Goal: Task Accomplishment & Management: Use online tool/utility

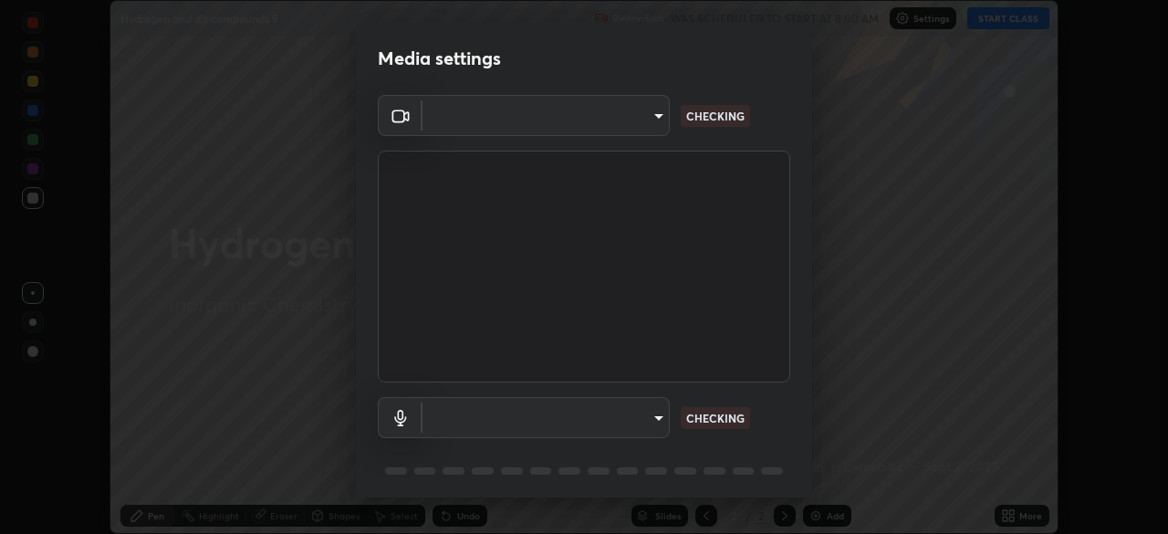
scroll to position [65, 0]
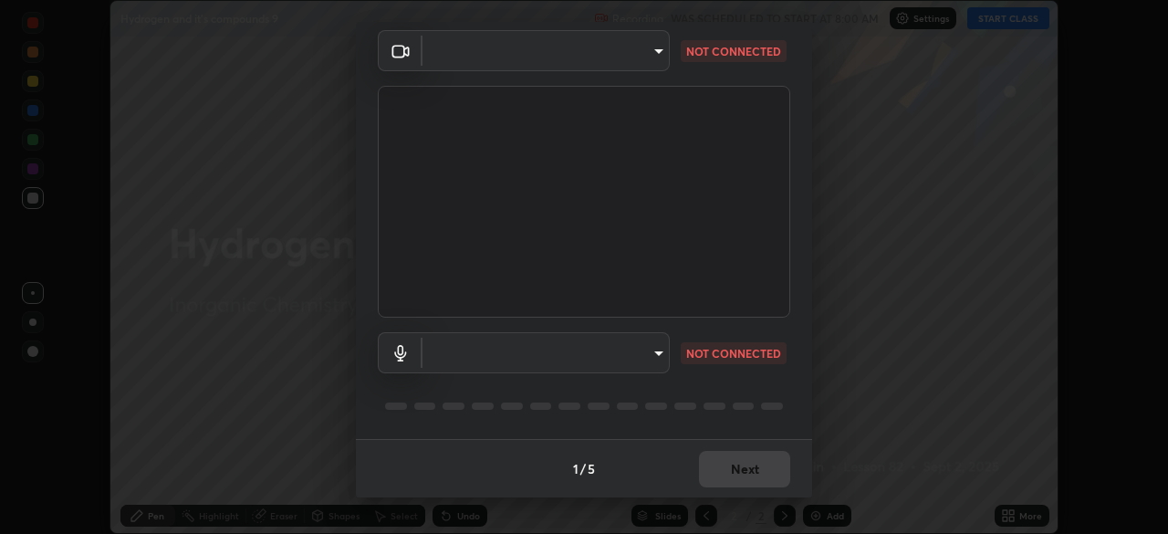
type input "91e77ac2d5f895b7de034188ea114b57184921d1251f25b945ead3daf74f7606"
type input "3dc2b739b9a9872d95faf776d80a23cbecc9636a74f078af5d0065b4f7b8c1a5"
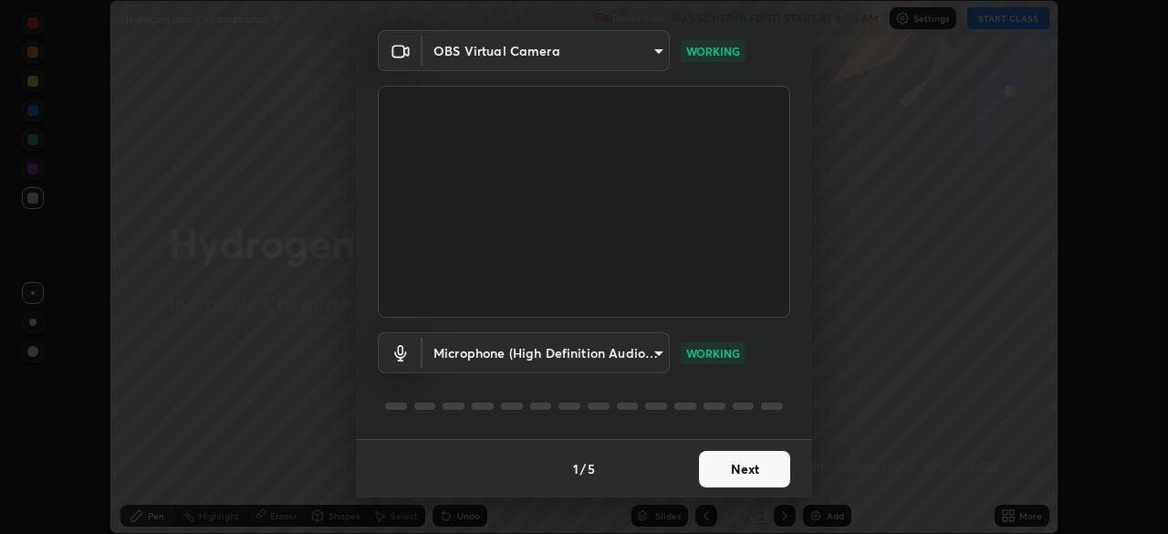
click at [733, 470] on button "Next" at bounding box center [744, 469] width 91 height 37
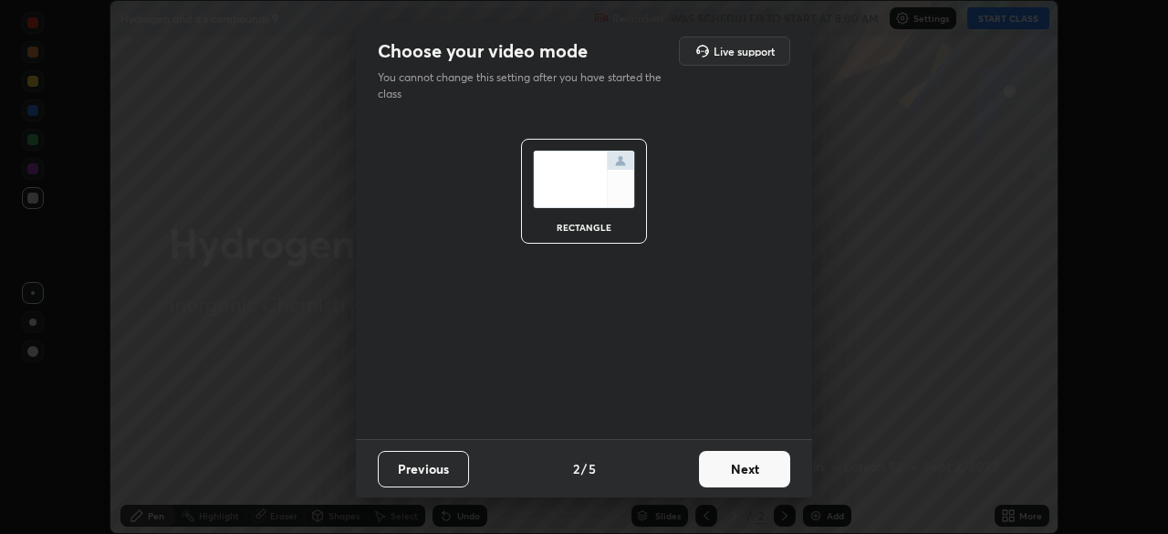
click at [730, 474] on button "Next" at bounding box center [744, 469] width 91 height 37
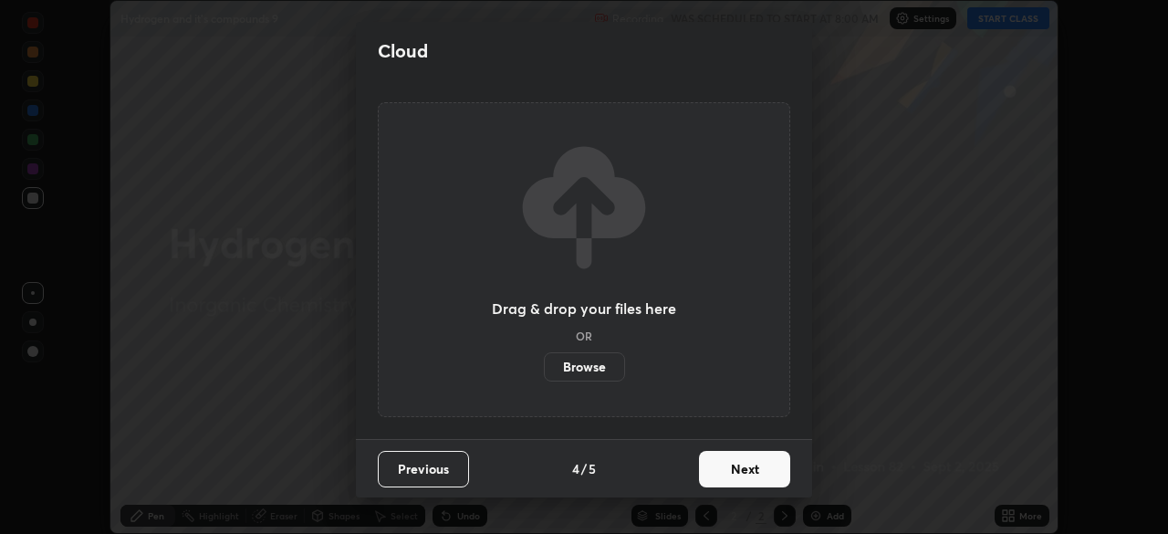
click at [739, 467] on button "Next" at bounding box center [744, 469] width 91 height 37
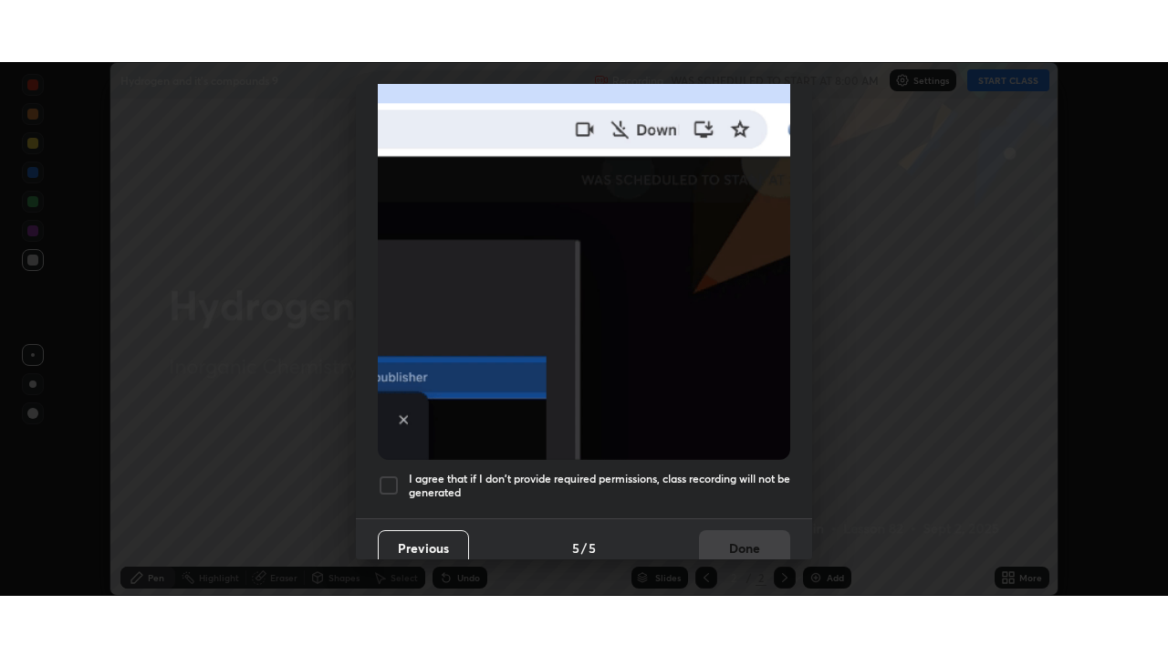
scroll to position [437, 0]
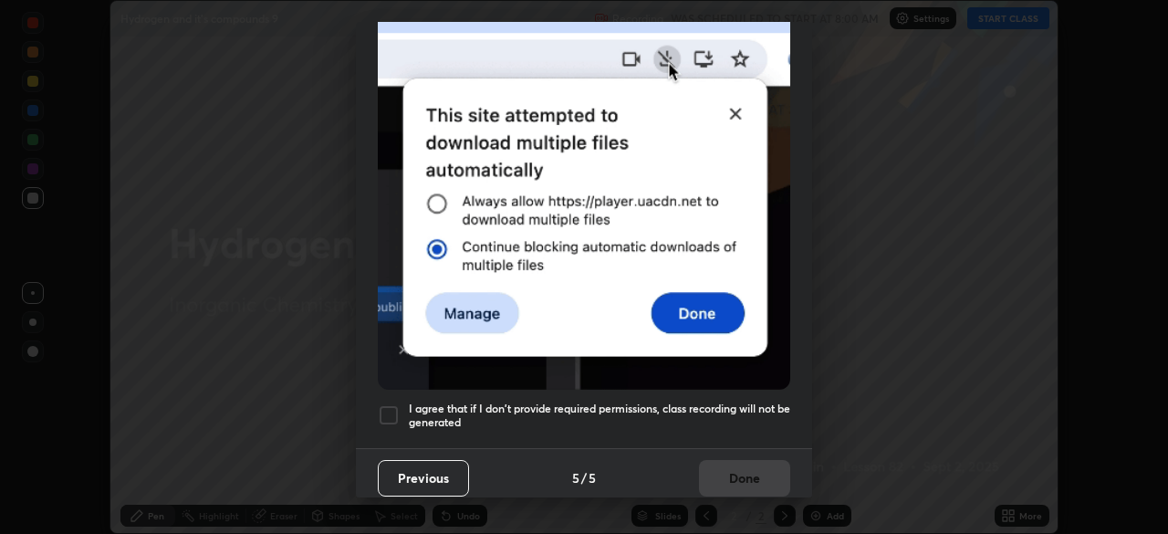
click at [397, 409] on div at bounding box center [389, 415] width 22 height 22
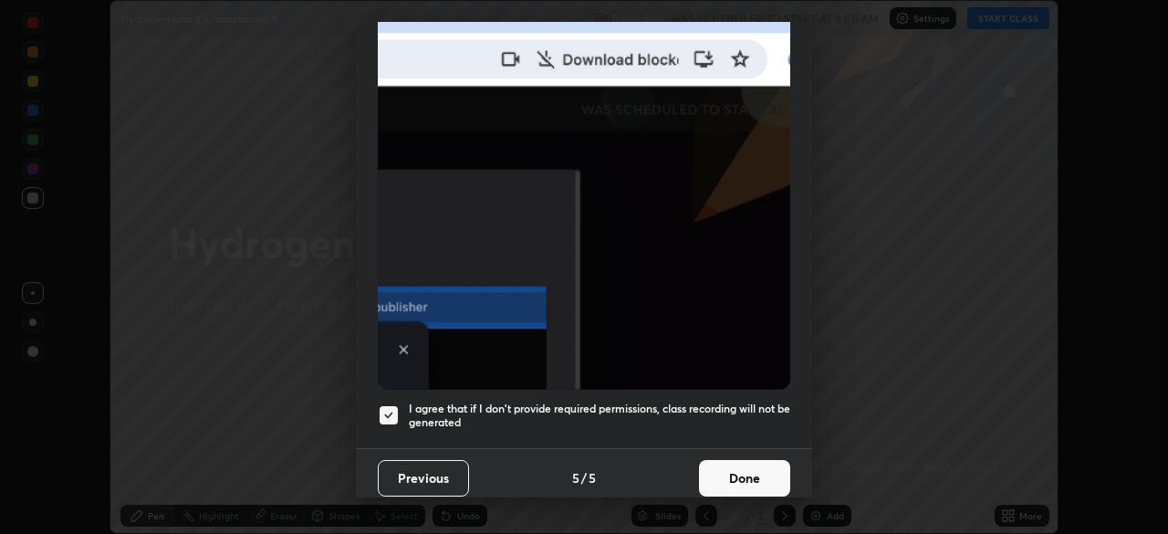
click at [734, 465] on button "Done" at bounding box center [744, 478] width 91 height 37
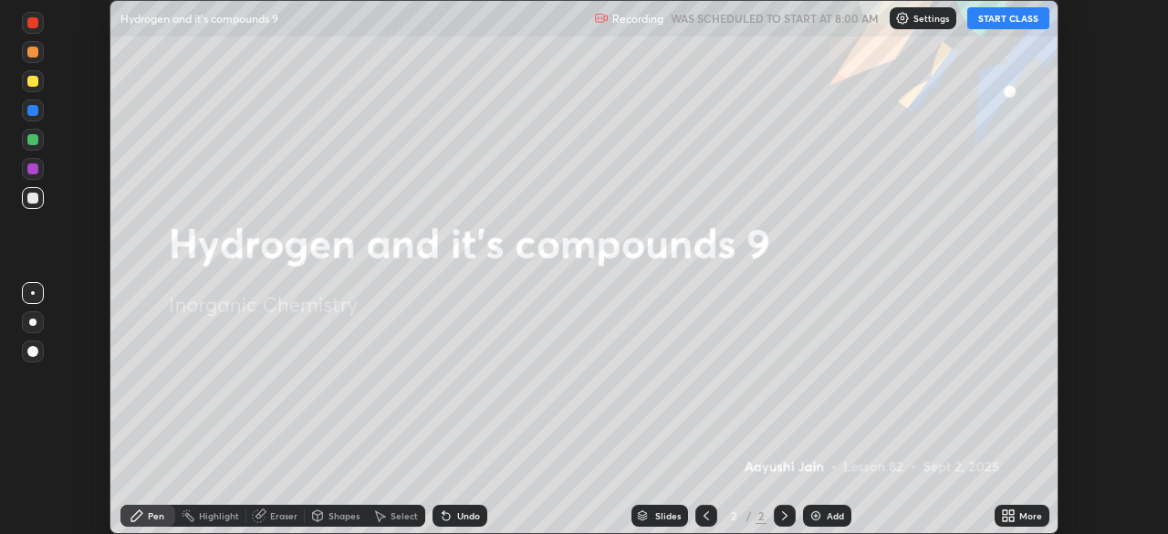
click at [998, 18] on button "START CLASS" at bounding box center [1008, 18] width 82 height 22
click at [1007, 518] on icon at bounding box center [1005, 519] width 5 height 5
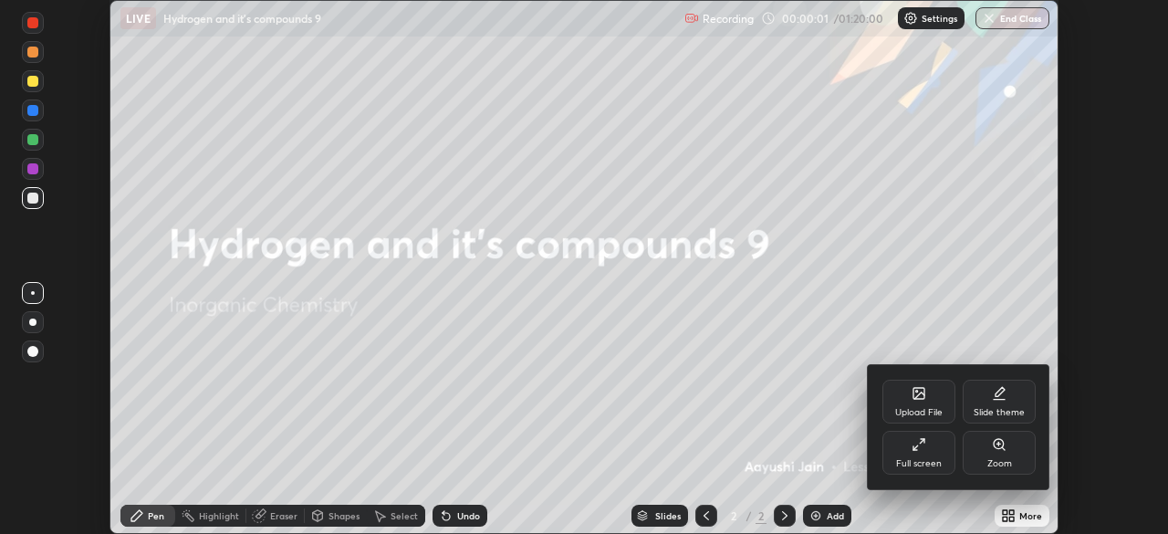
click at [919, 448] on icon at bounding box center [919, 444] width 15 height 15
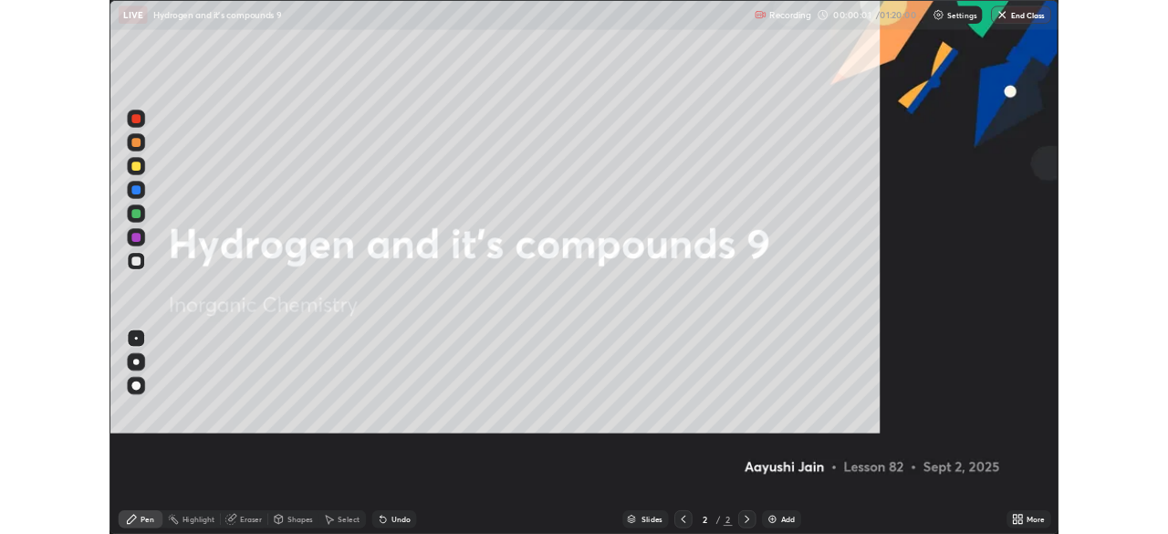
scroll to position [657, 1168]
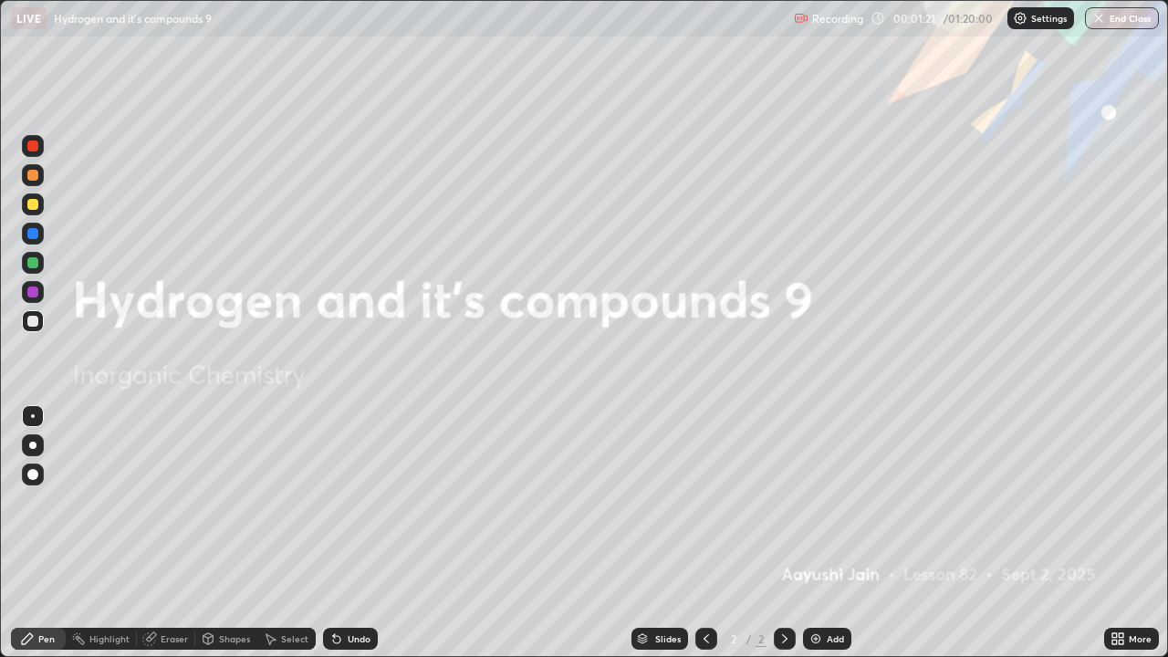
click at [814, 533] on img at bounding box center [816, 639] width 15 height 15
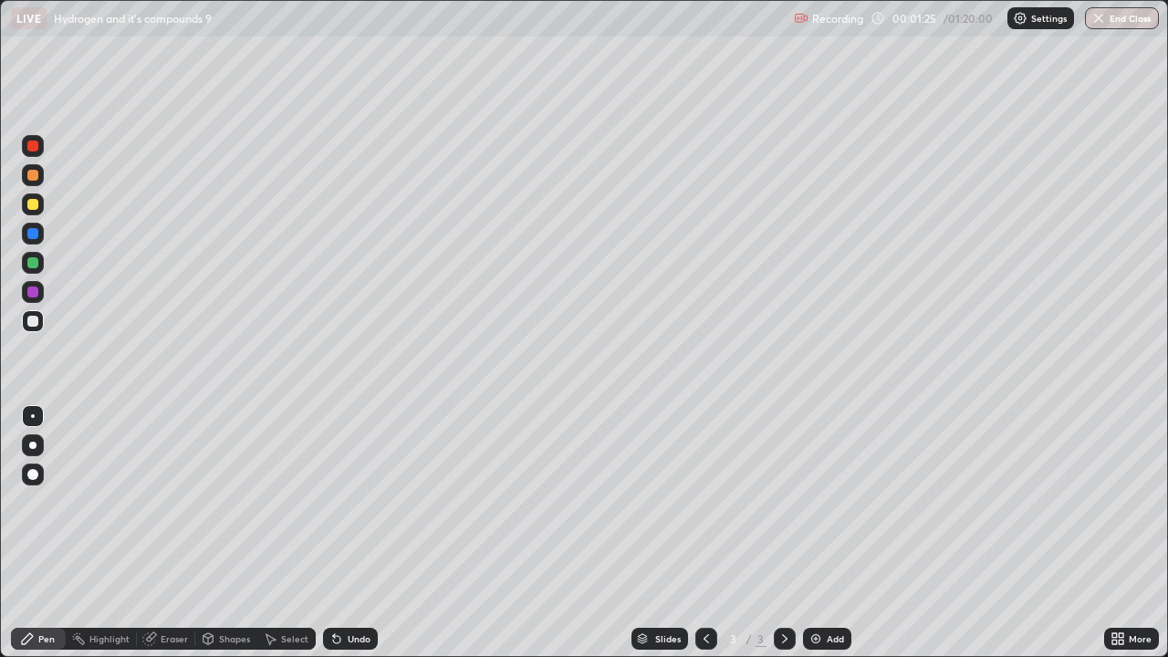
click at [33, 445] on div at bounding box center [32, 445] width 7 height 7
click at [39, 213] on div at bounding box center [33, 204] width 22 height 22
click at [34, 326] on div at bounding box center [32, 321] width 11 height 11
click at [348, 533] on div "Undo" at bounding box center [359, 638] width 23 height 9
click at [334, 533] on icon at bounding box center [336, 639] width 7 height 7
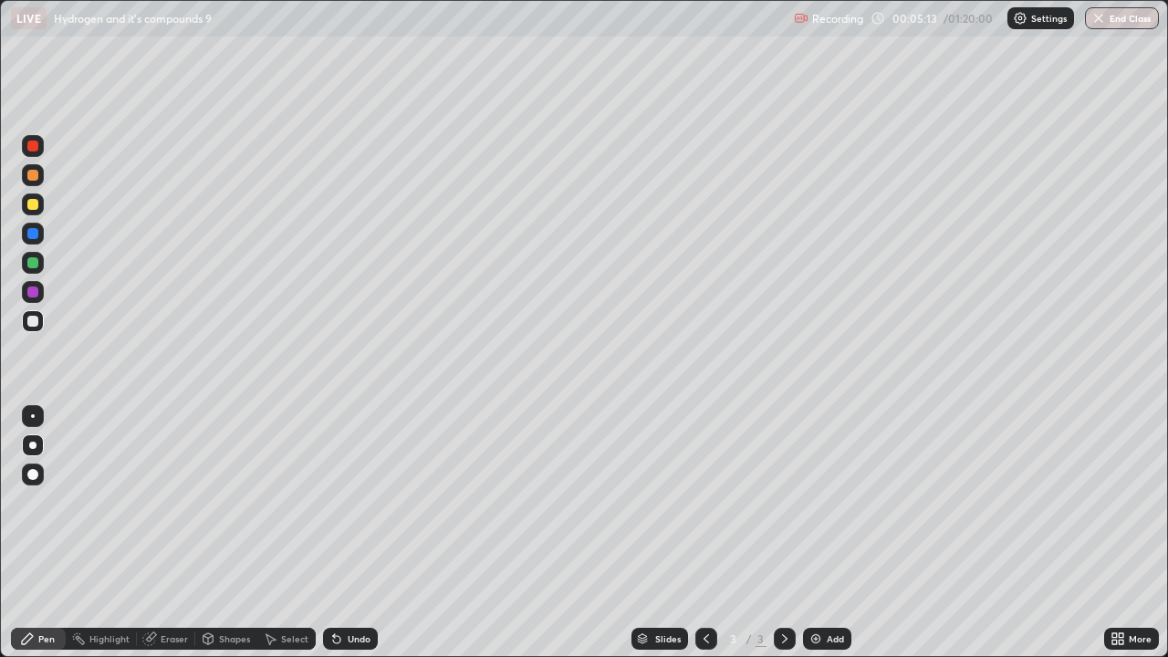
click at [338, 533] on icon at bounding box center [336, 639] width 15 height 15
click at [341, 533] on div "Undo" at bounding box center [350, 639] width 55 height 22
click at [818, 533] on img at bounding box center [816, 639] width 15 height 15
click at [33, 205] on div at bounding box center [32, 204] width 11 height 11
click at [34, 321] on div at bounding box center [32, 321] width 11 height 11
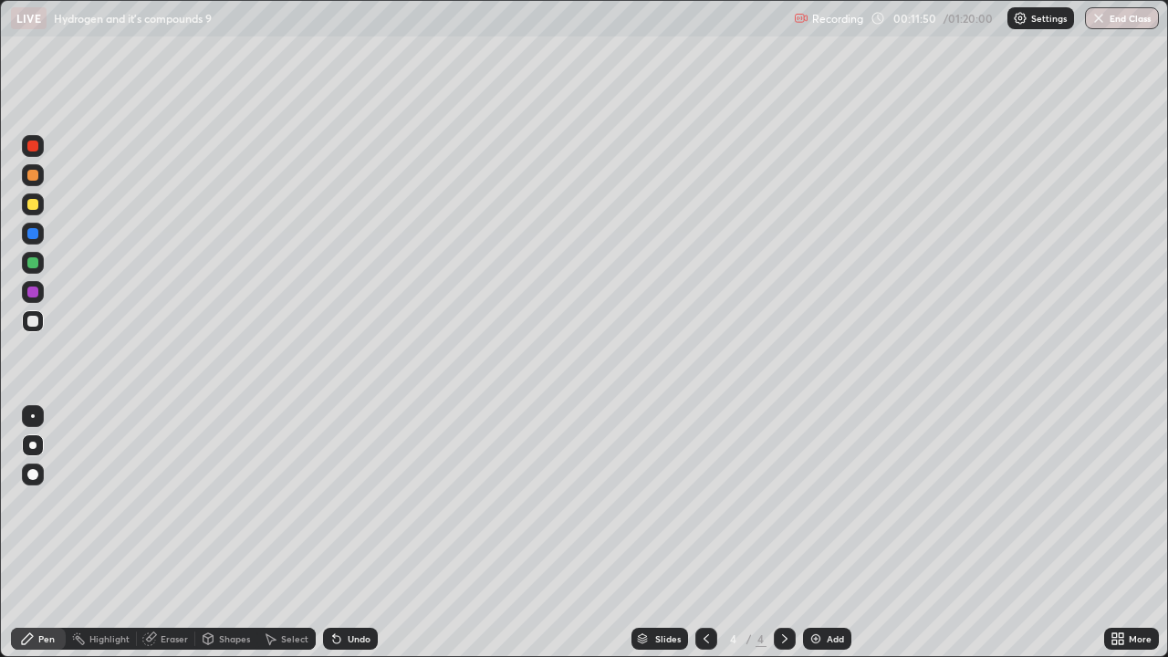
click at [219, 533] on div "Shapes" at bounding box center [234, 638] width 31 height 9
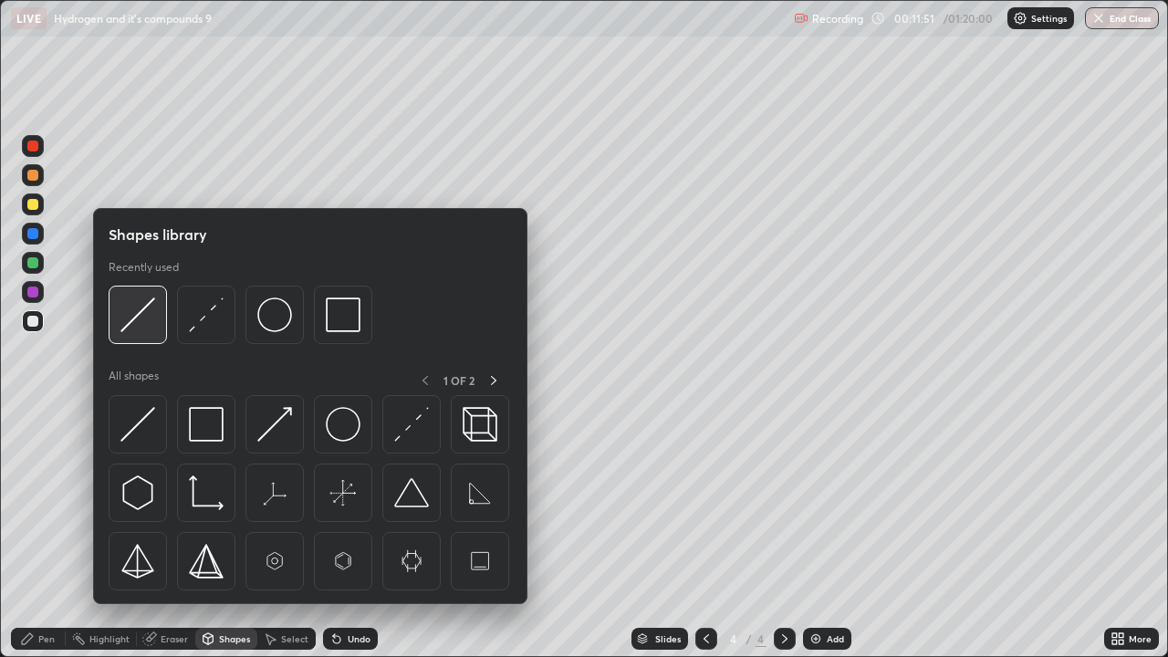
click at [128, 318] on img at bounding box center [137, 315] width 35 height 35
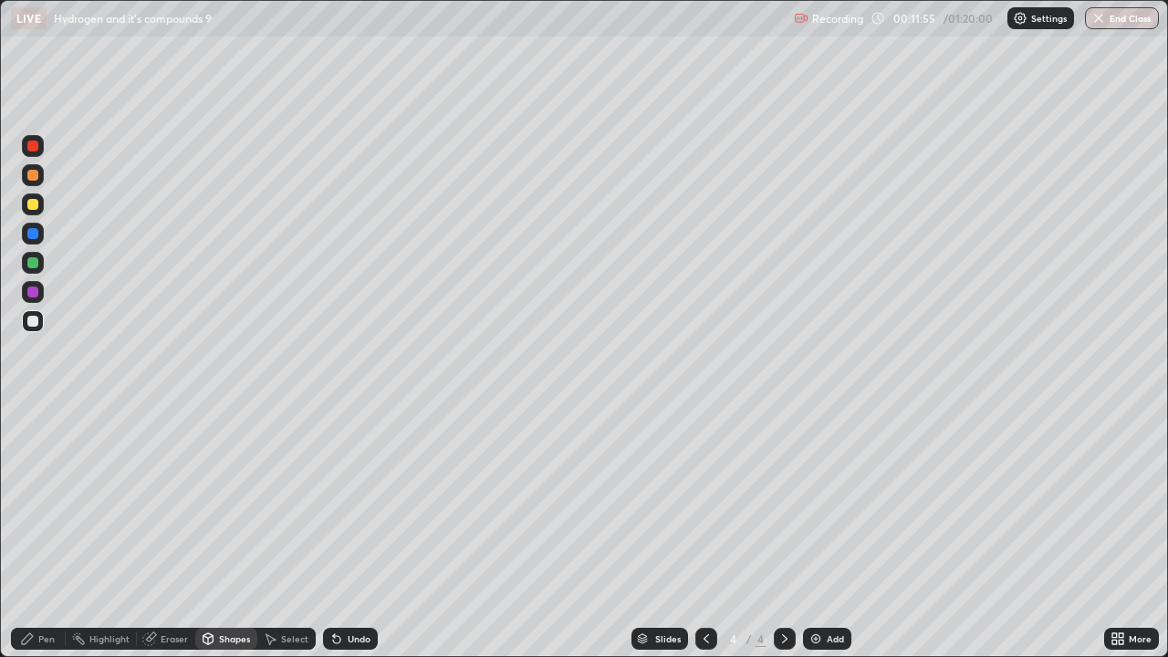
click at [45, 533] on div "Pen" at bounding box center [46, 638] width 16 height 9
click at [39, 205] on div at bounding box center [33, 204] width 22 height 22
click at [31, 324] on div at bounding box center [32, 321] width 11 height 11
click at [823, 533] on div "Add" at bounding box center [827, 639] width 48 height 22
click at [29, 203] on div at bounding box center [32, 204] width 11 height 11
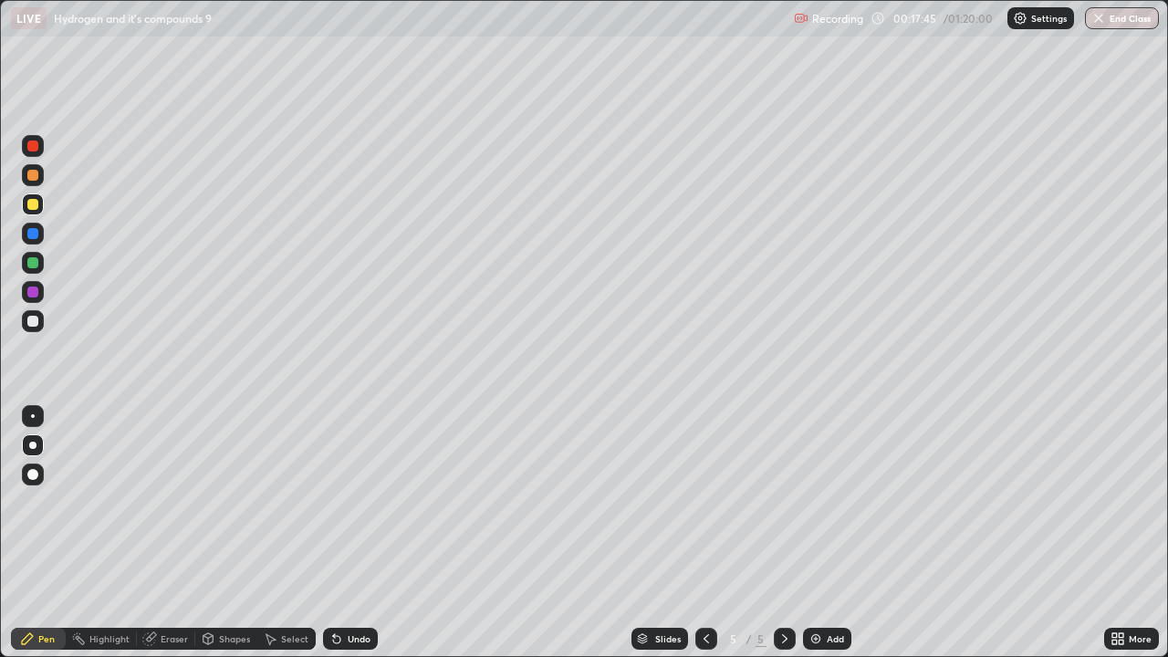
click at [35, 319] on div at bounding box center [32, 321] width 11 height 11
click at [34, 206] on div at bounding box center [32, 204] width 11 height 11
click at [34, 320] on div at bounding box center [32, 321] width 11 height 11
click at [817, 533] on img at bounding box center [816, 639] width 15 height 15
click at [35, 209] on div at bounding box center [32, 204] width 11 height 11
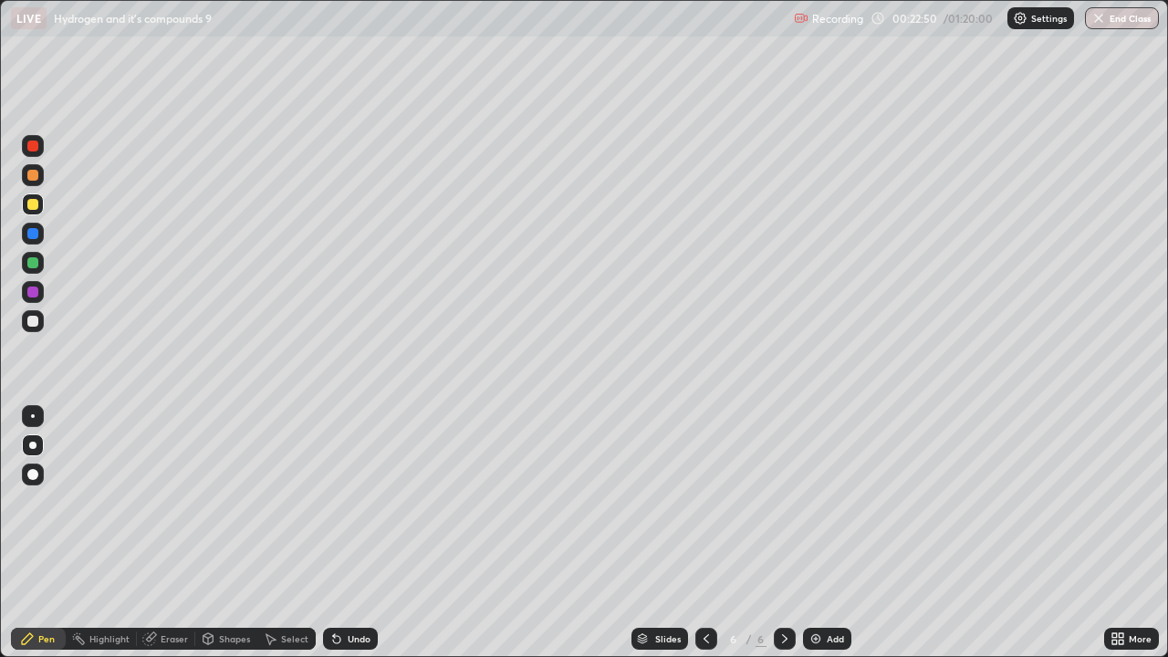
click at [32, 323] on div at bounding box center [32, 321] width 11 height 11
click at [343, 533] on div "Undo" at bounding box center [350, 639] width 55 height 22
click at [340, 533] on icon at bounding box center [336, 639] width 15 height 15
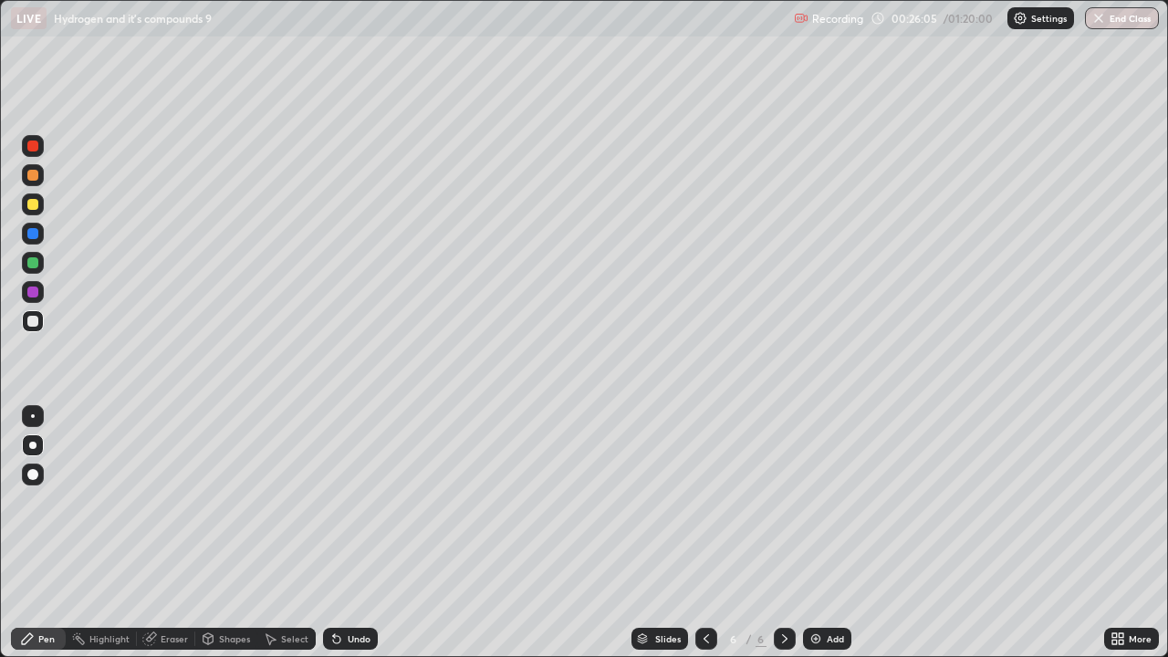
click at [340, 533] on icon at bounding box center [336, 639] width 15 height 15
click at [339, 533] on icon at bounding box center [336, 639] width 15 height 15
click at [340, 533] on icon at bounding box center [336, 639] width 15 height 15
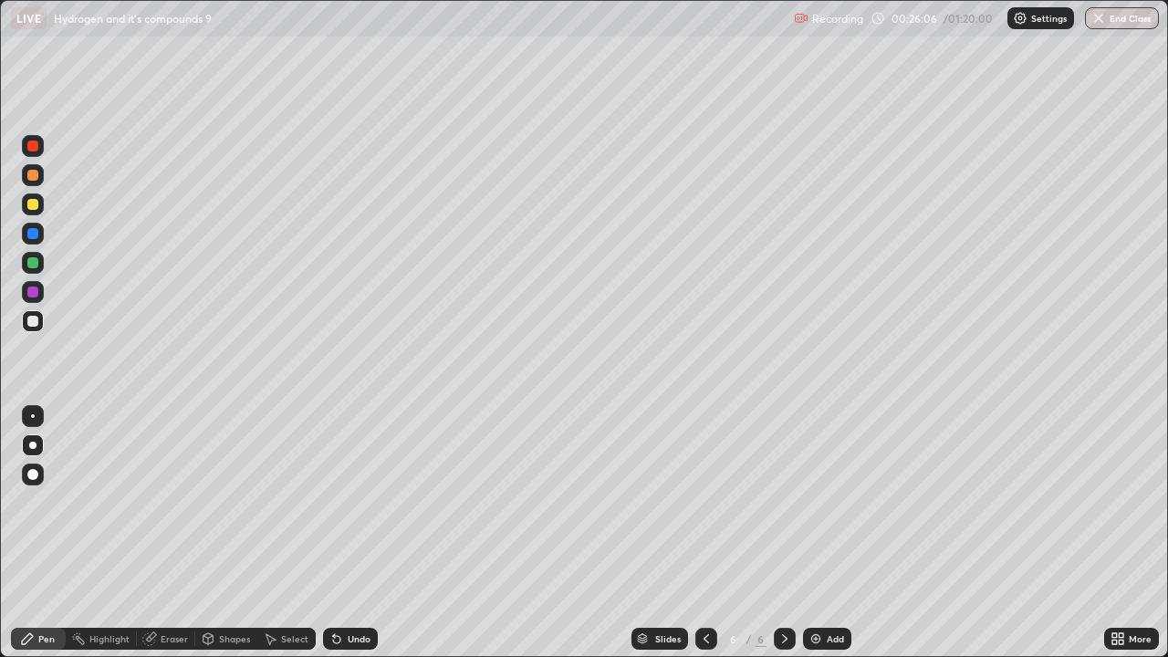
click at [340, 533] on icon at bounding box center [336, 639] width 15 height 15
click at [341, 533] on div "Undo" at bounding box center [350, 639] width 55 height 22
click at [344, 533] on div "Undo" at bounding box center [350, 639] width 55 height 22
click at [828, 533] on div "Add" at bounding box center [835, 638] width 17 height 9
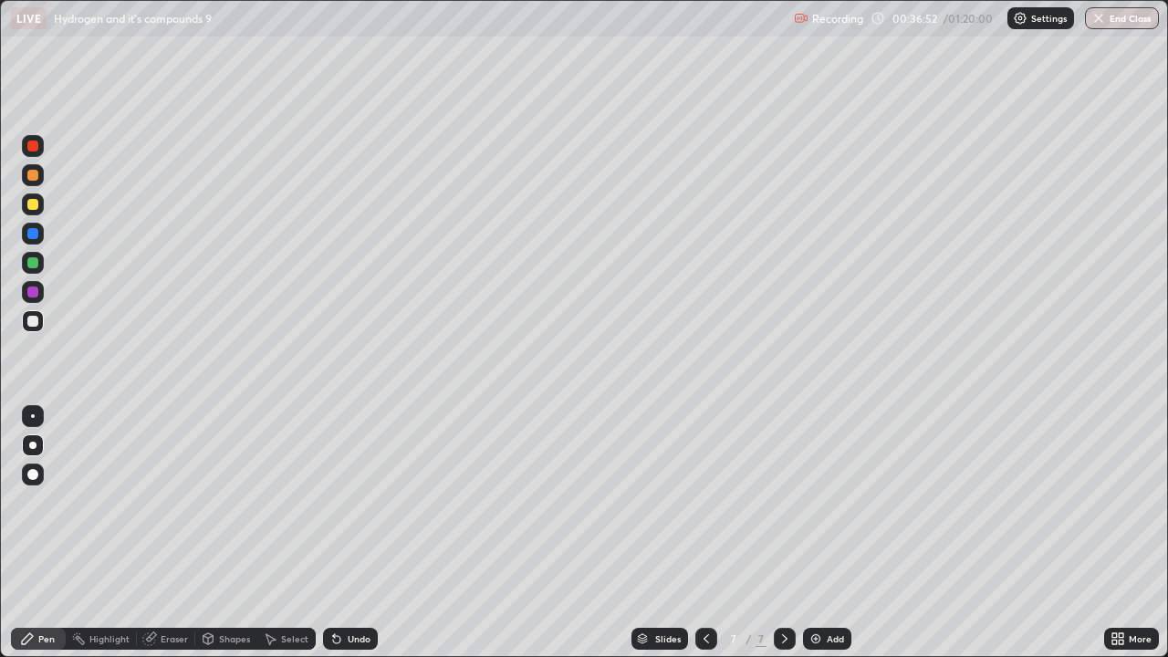
click at [818, 533] on img at bounding box center [816, 639] width 15 height 15
click at [37, 295] on div at bounding box center [32, 292] width 11 height 11
click at [31, 266] on div at bounding box center [32, 262] width 11 height 11
click at [168, 533] on div "Eraser" at bounding box center [166, 639] width 58 height 37
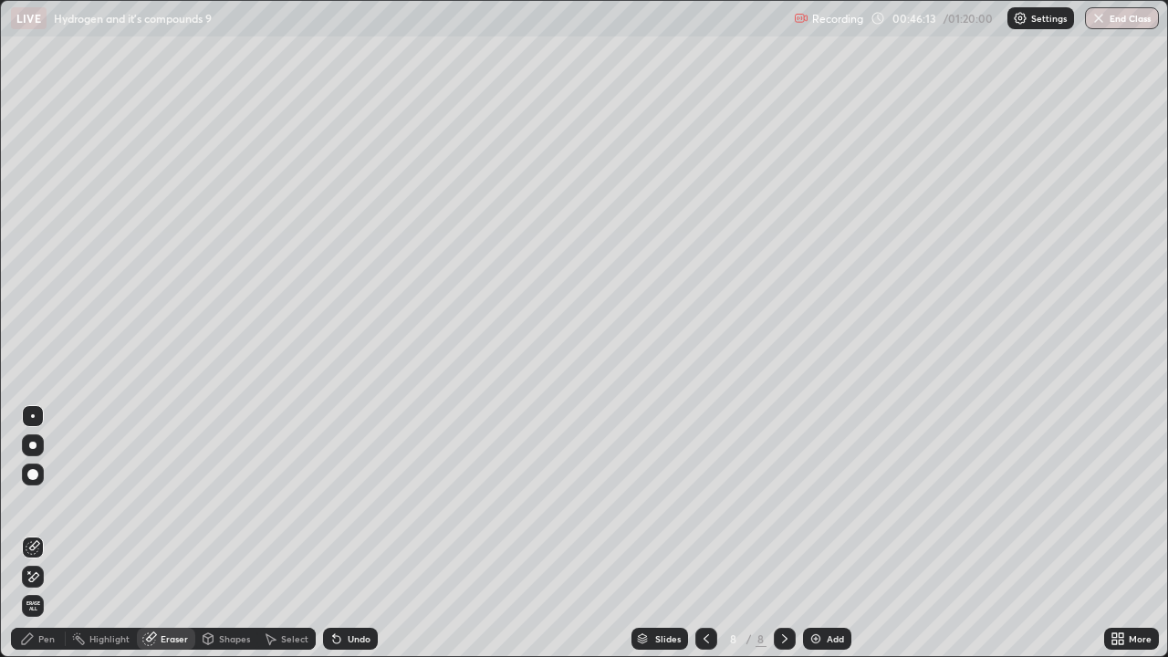
click at [183, 533] on div "Eraser" at bounding box center [166, 639] width 58 height 22
click at [49, 533] on div "Pen" at bounding box center [46, 638] width 16 height 9
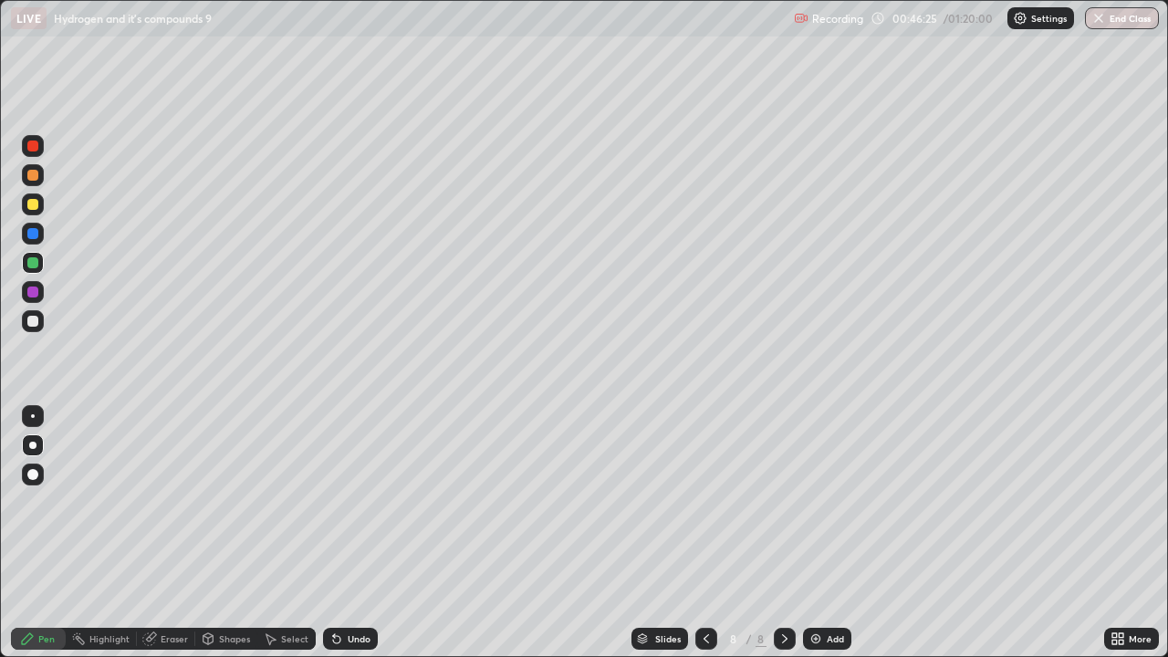
click at [264, 533] on div "Select" at bounding box center [286, 639] width 58 height 37
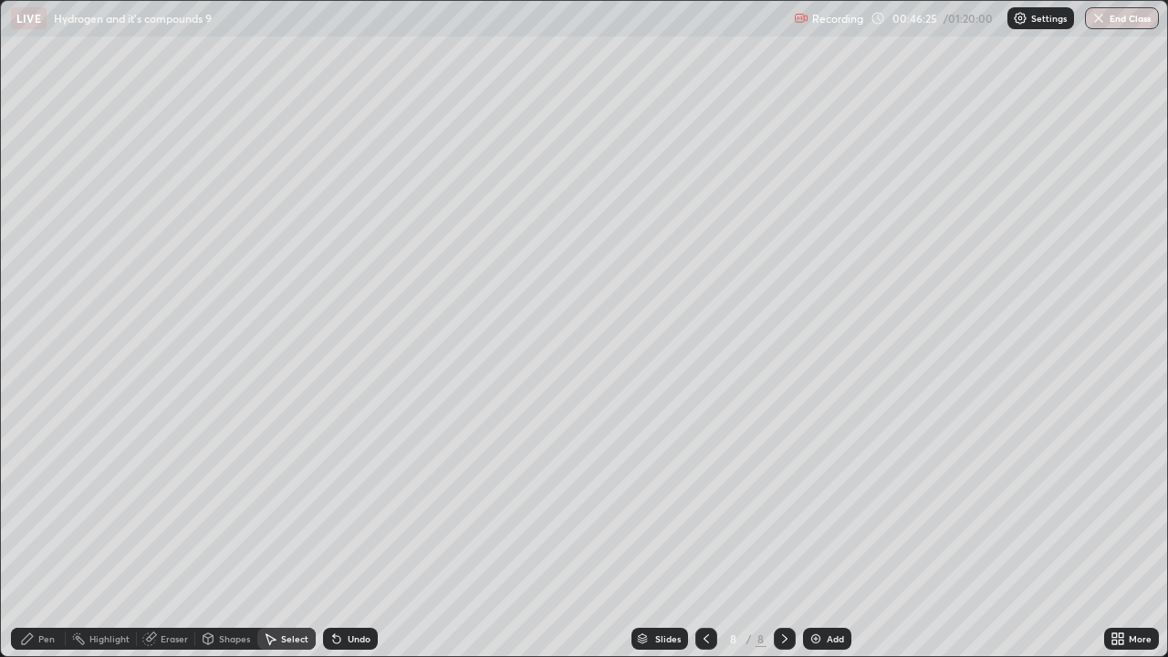
click at [262, 533] on div "Select" at bounding box center [286, 639] width 58 height 22
click at [42, 533] on div "Pen" at bounding box center [46, 638] width 16 height 9
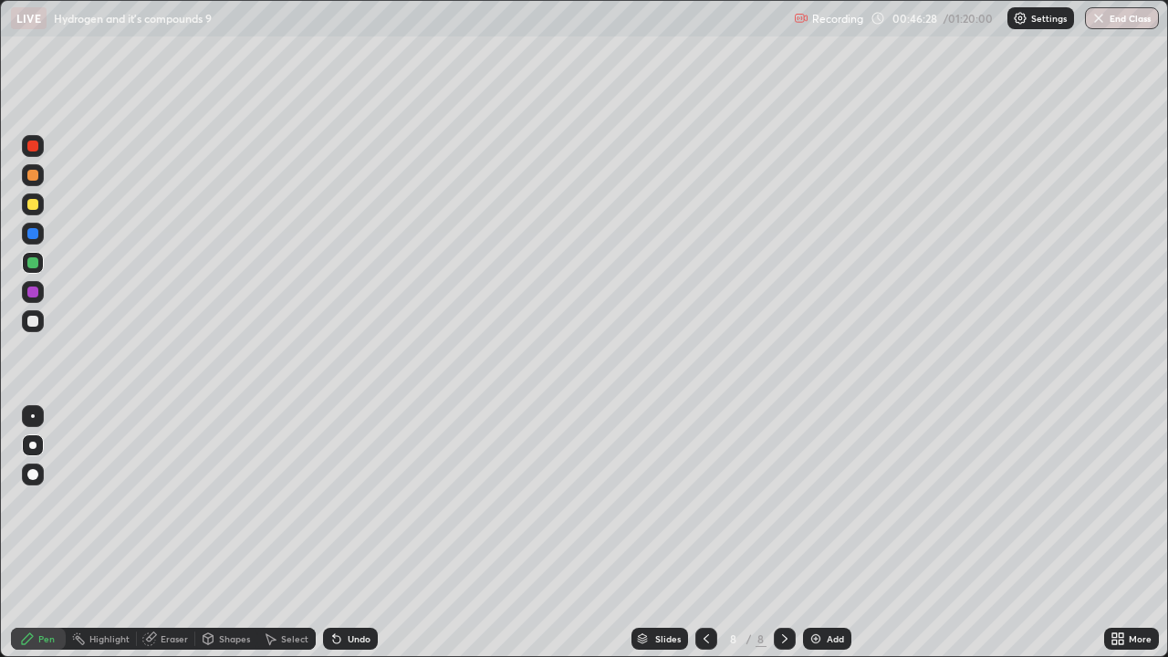
click at [263, 533] on div "Select" at bounding box center [286, 639] width 58 height 37
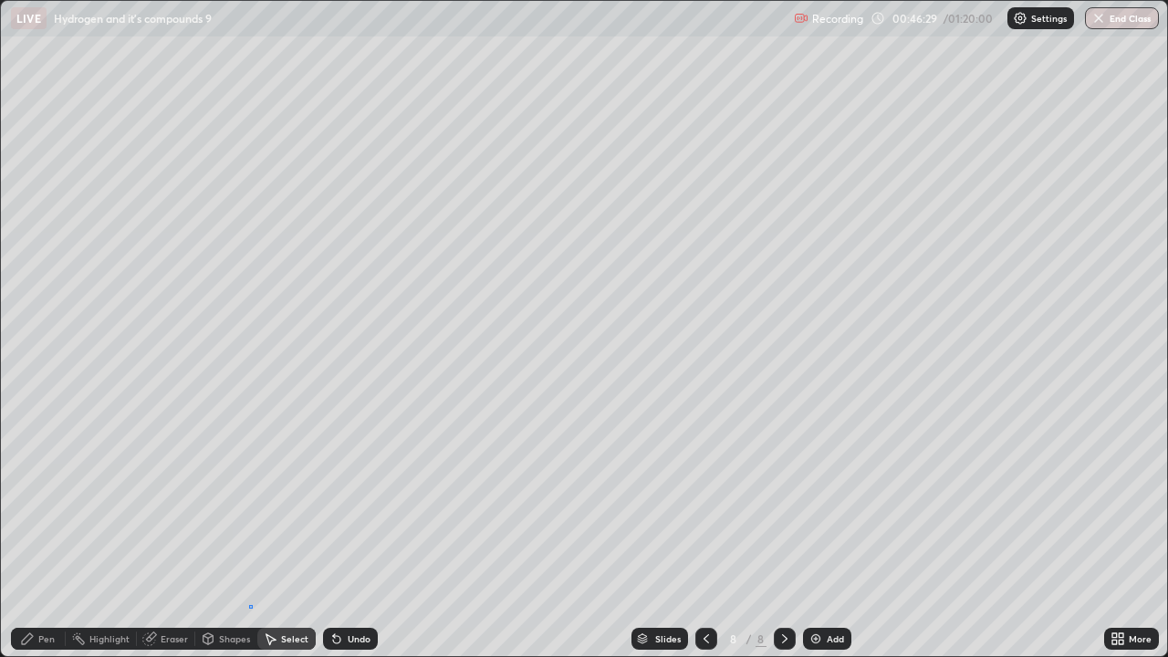
click at [0, 0] on div at bounding box center [0, 0] width 0 height 0
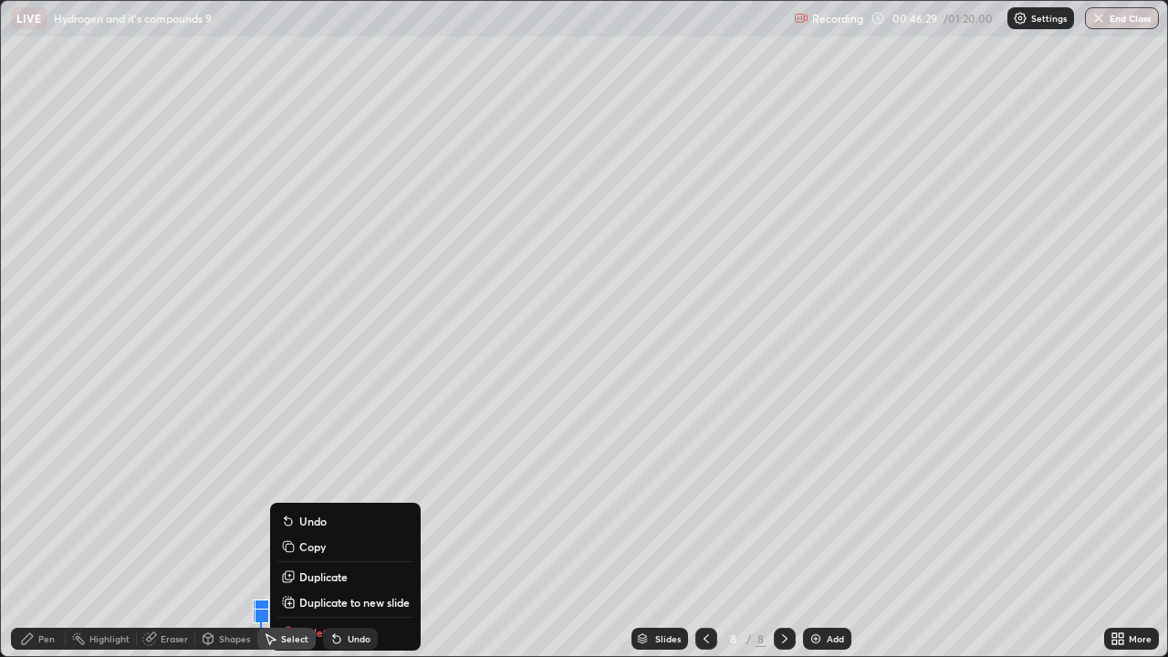
click at [249, 533] on div "0 ° Undo Copy Duplicate Duplicate to new slide Delete" at bounding box center [584, 328] width 1166 height 655
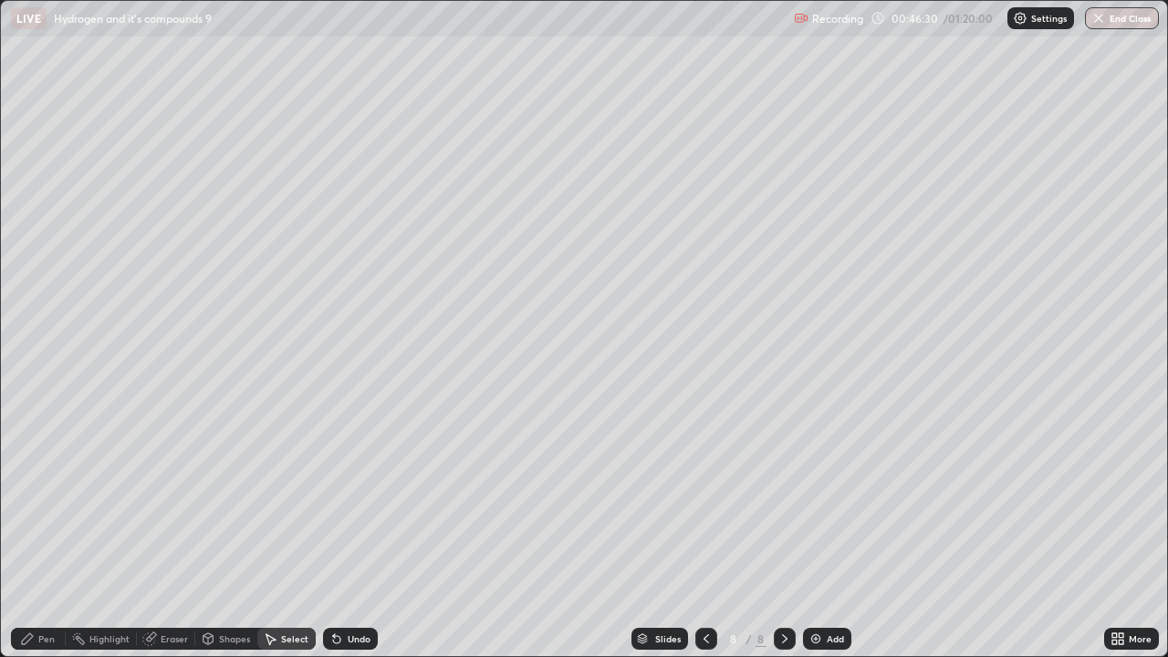
click at [48, 533] on div "Pen" at bounding box center [46, 638] width 16 height 9
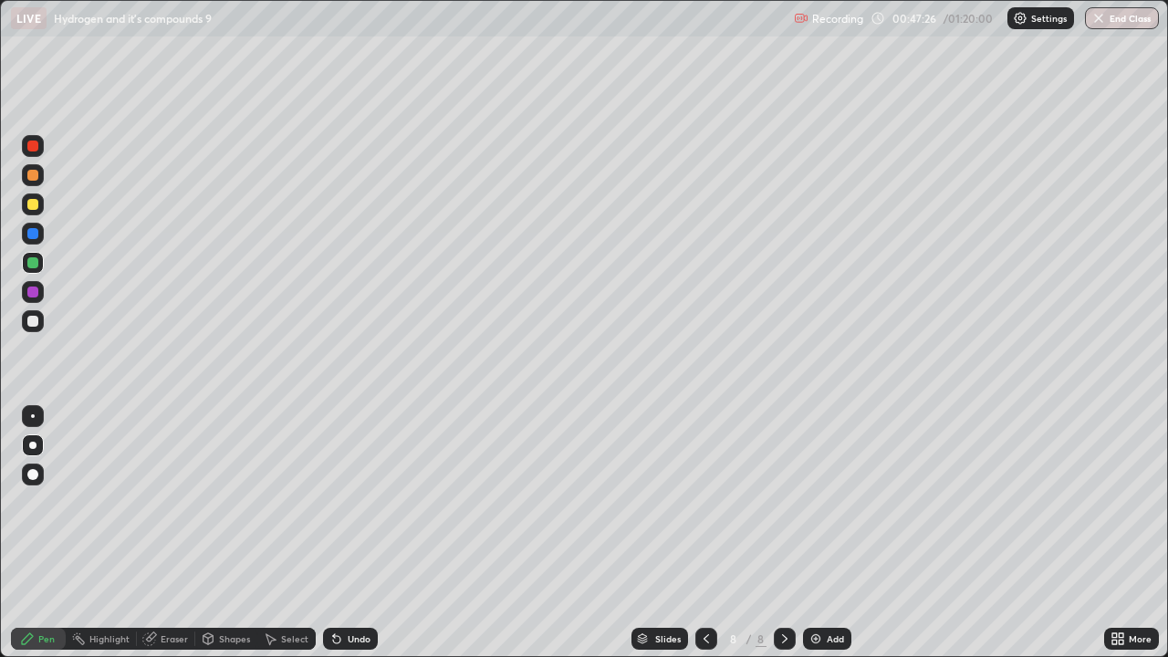
click at [36, 288] on div at bounding box center [32, 292] width 11 height 11
click at [35, 320] on div at bounding box center [32, 321] width 11 height 11
click at [350, 533] on div "Undo" at bounding box center [359, 638] width 23 height 9
click at [33, 203] on div at bounding box center [32, 204] width 11 height 11
click at [31, 293] on div at bounding box center [32, 292] width 11 height 11
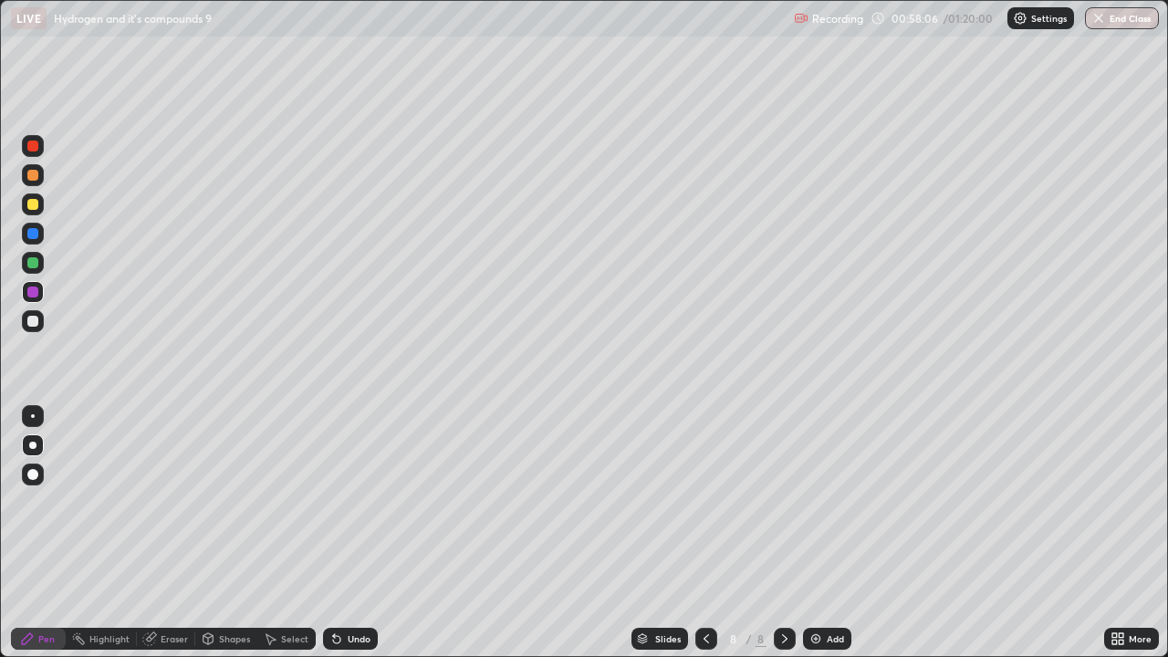
click at [36, 204] on div at bounding box center [32, 204] width 11 height 11
click at [179, 533] on div "Eraser" at bounding box center [174, 638] width 27 height 9
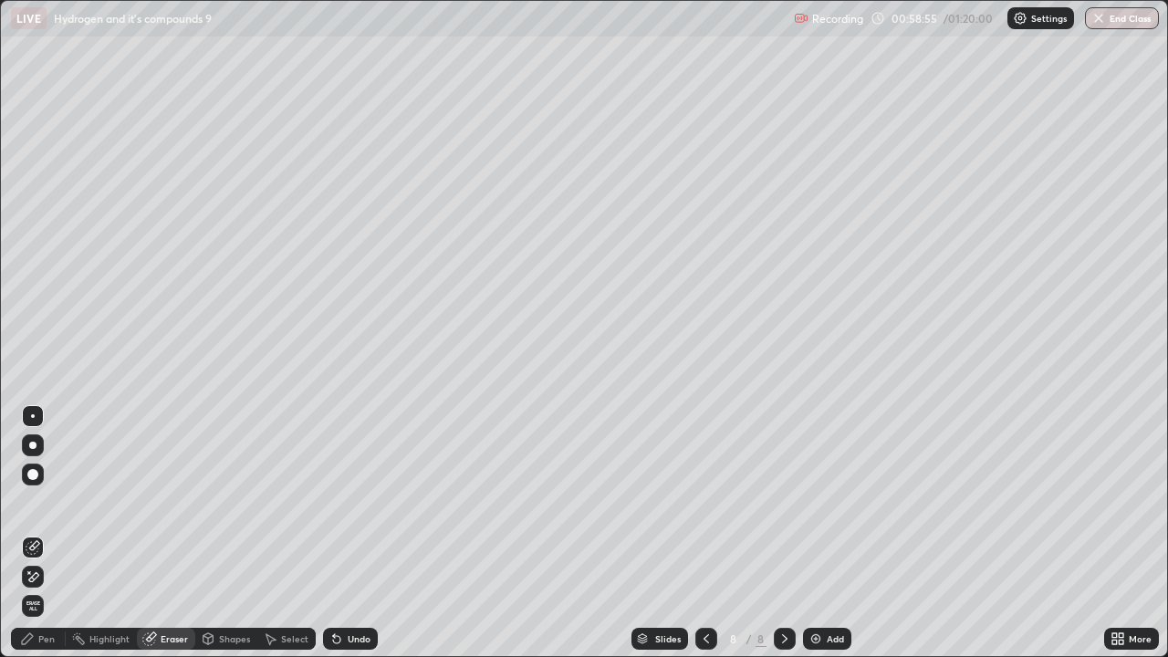
click at [50, 533] on div "Pen" at bounding box center [46, 638] width 16 height 9
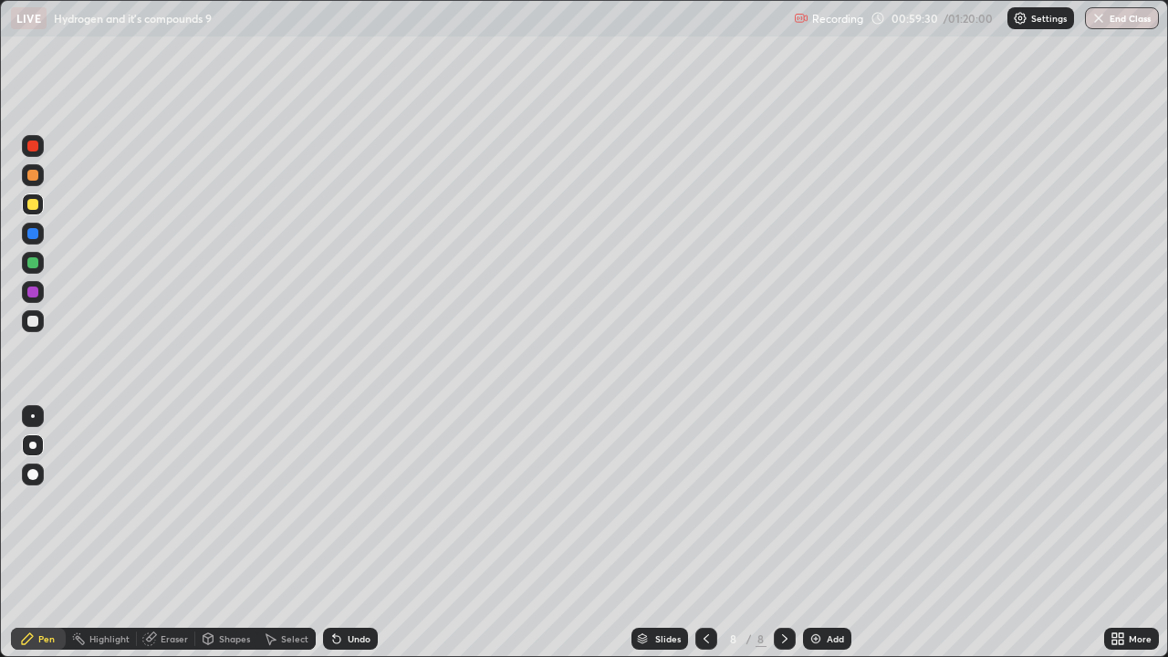
click at [31, 264] on div at bounding box center [32, 262] width 11 height 11
click at [914, 533] on div "Slides 8 / 8 Add" at bounding box center [741, 639] width 726 height 37
click at [824, 533] on div "Add" at bounding box center [827, 639] width 48 height 22
click at [34, 209] on div at bounding box center [32, 204] width 11 height 11
click at [224, 533] on div "Shapes" at bounding box center [234, 638] width 31 height 9
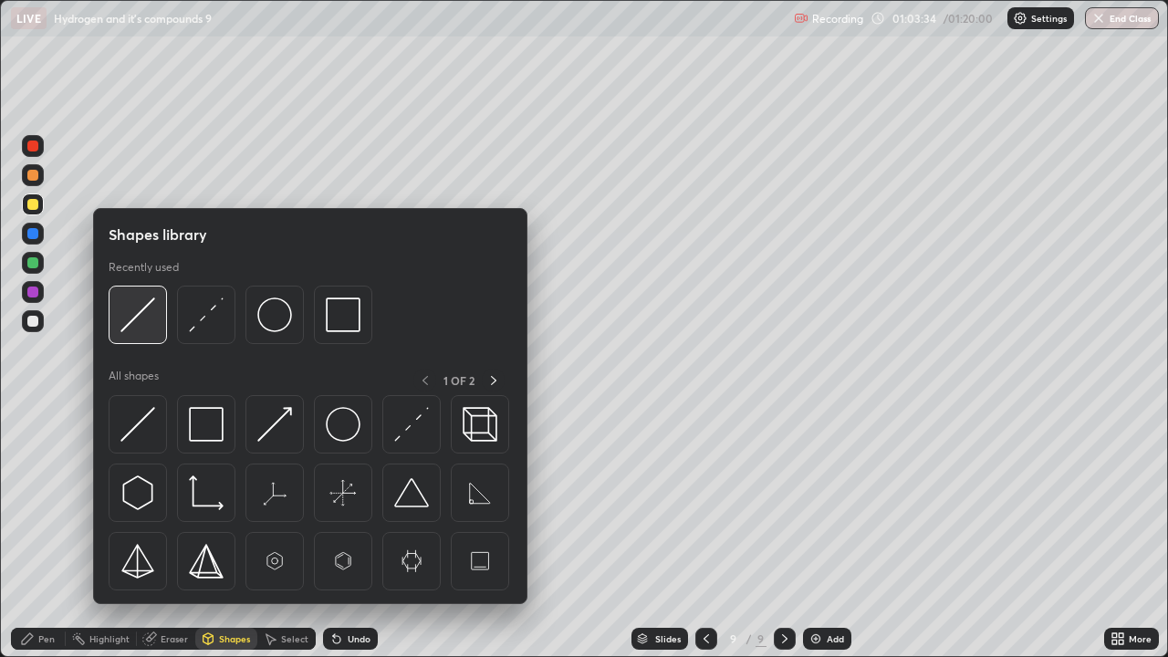
click at [141, 322] on img at bounding box center [137, 315] width 35 height 35
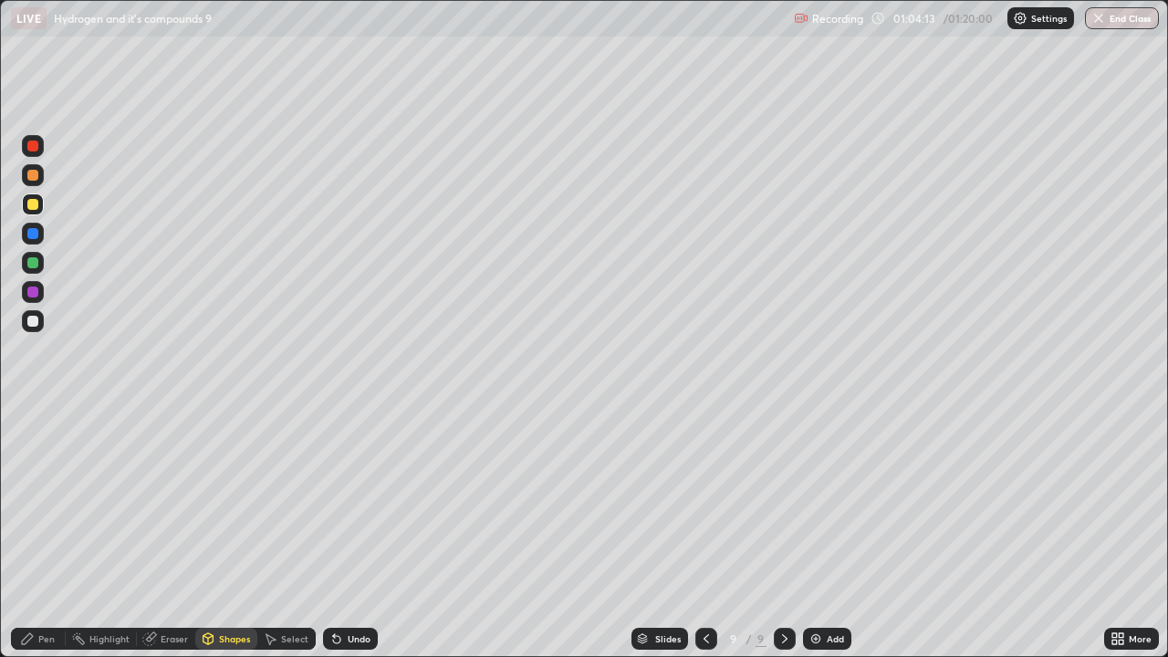
click at [50, 533] on div "Pen" at bounding box center [46, 638] width 16 height 9
click at [33, 293] on div at bounding box center [32, 292] width 11 height 11
click at [169, 533] on div "Eraser" at bounding box center [174, 638] width 27 height 9
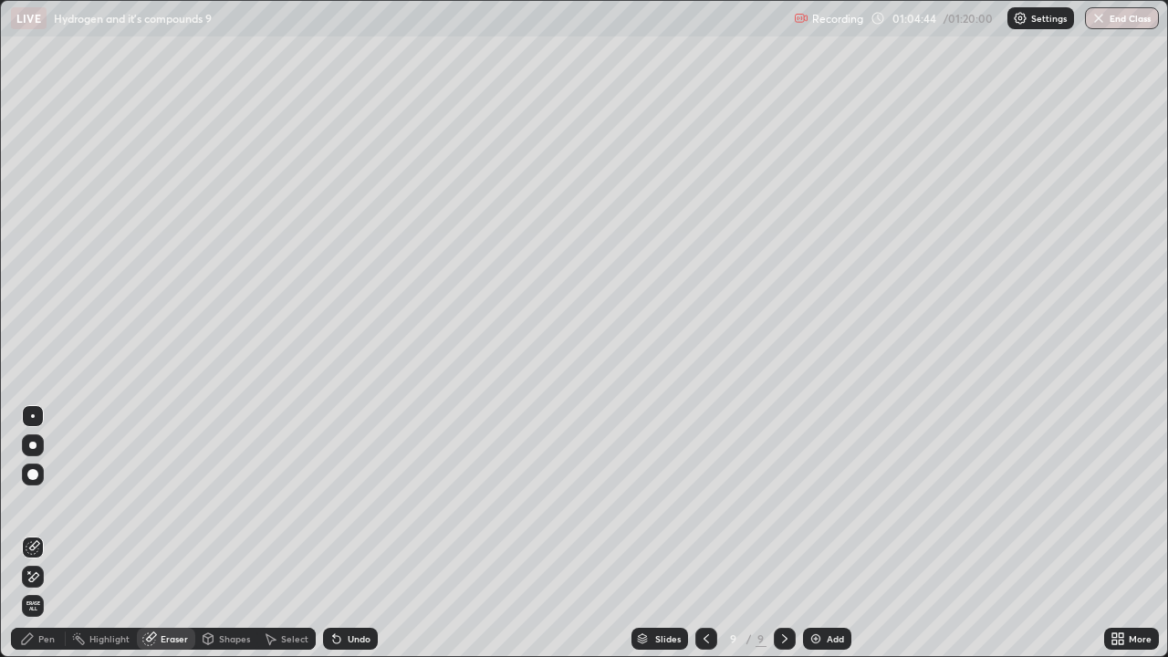
click at [54, 533] on div "Pen" at bounding box center [38, 639] width 55 height 22
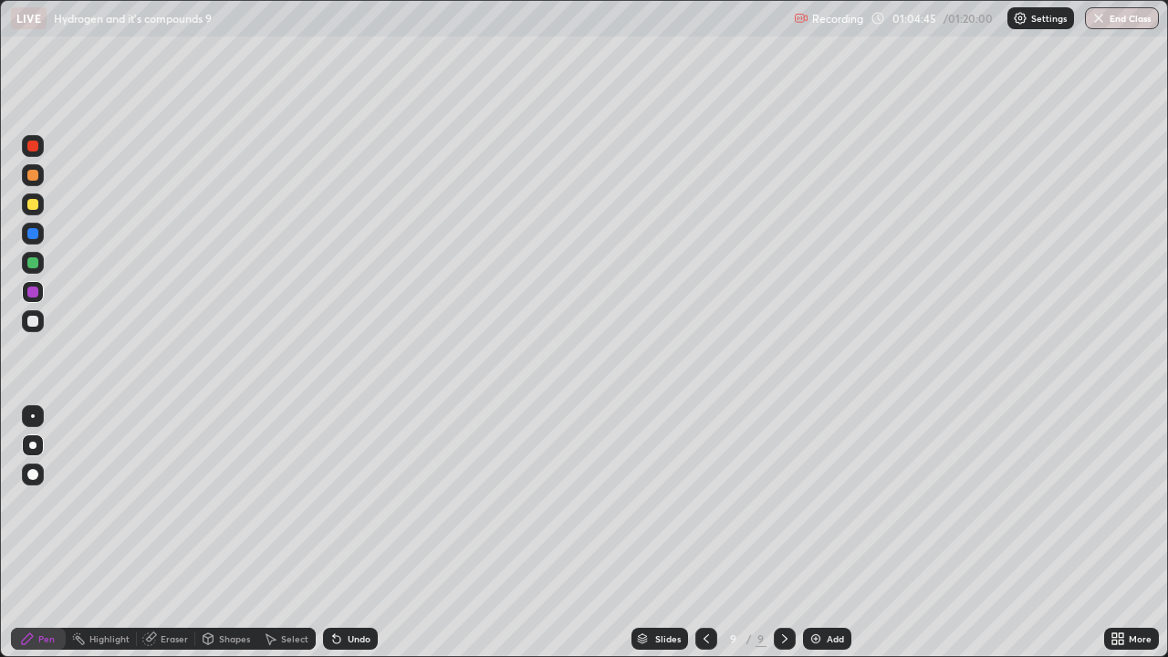
click at [33, 208] on div at bounding box center [32, 204] width 11 height 11
click at [35, 294] on div at bounding box center [32, 292] width 11 height 11
click at [226, 533] on div "Shapes" at bounding box center [234, 638] width 31 height 9
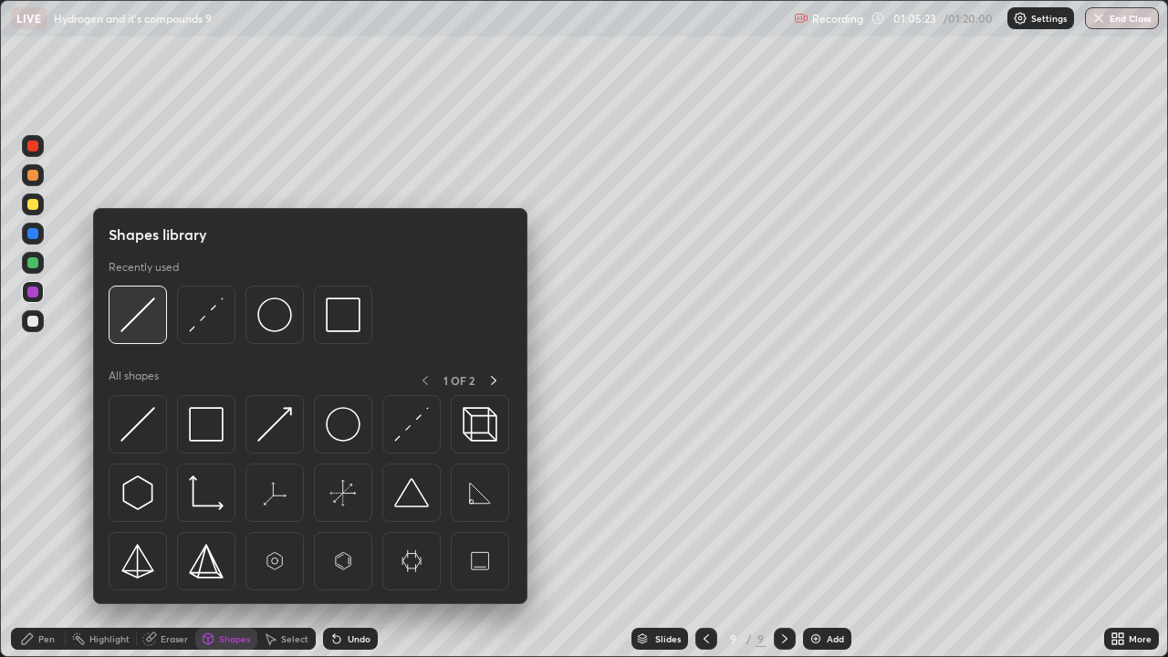
click at [138, 318] on img at bounding box center [137, 315] width 35 height 35
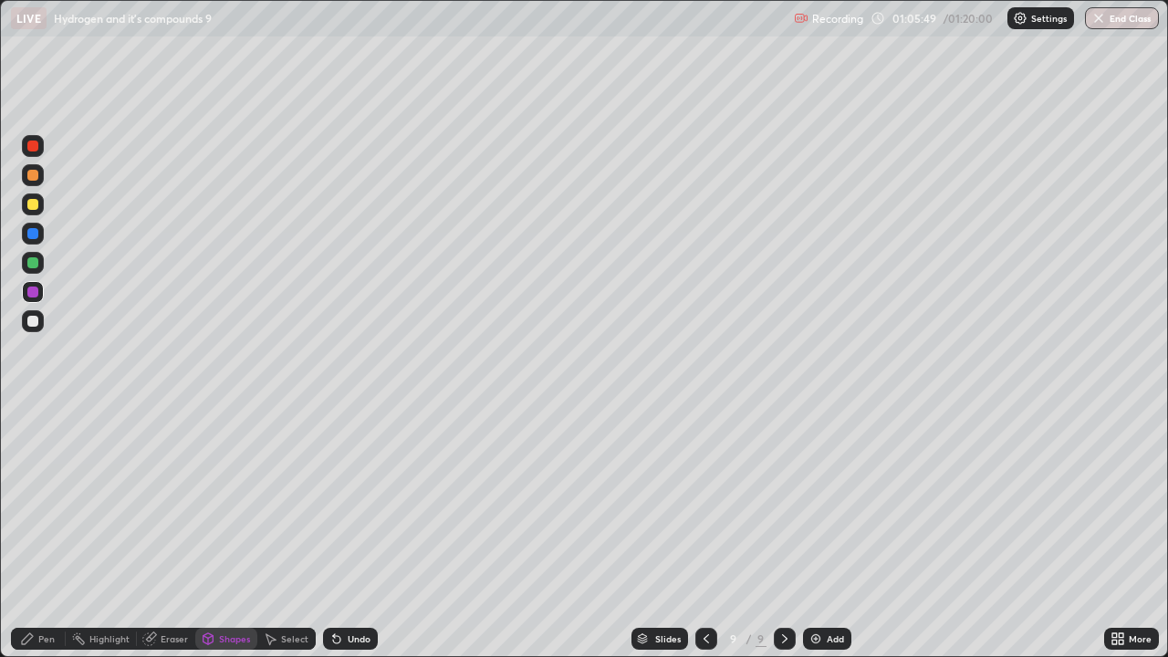
click at [56, 533] on div "Pen" at bounding box center [38, 639] width 55 height 22
click at [34, 182] on div at bounding box center [33, 175] width 22 height 22
click at [32, 237] on div at bounding box center [32, 233] width 11 height 11
click at [32, 322] on div at bounding box center [32, 321] width 11 height 11
click at [704, 533] on icon at bounding box center [706, 639] width 15 height 15
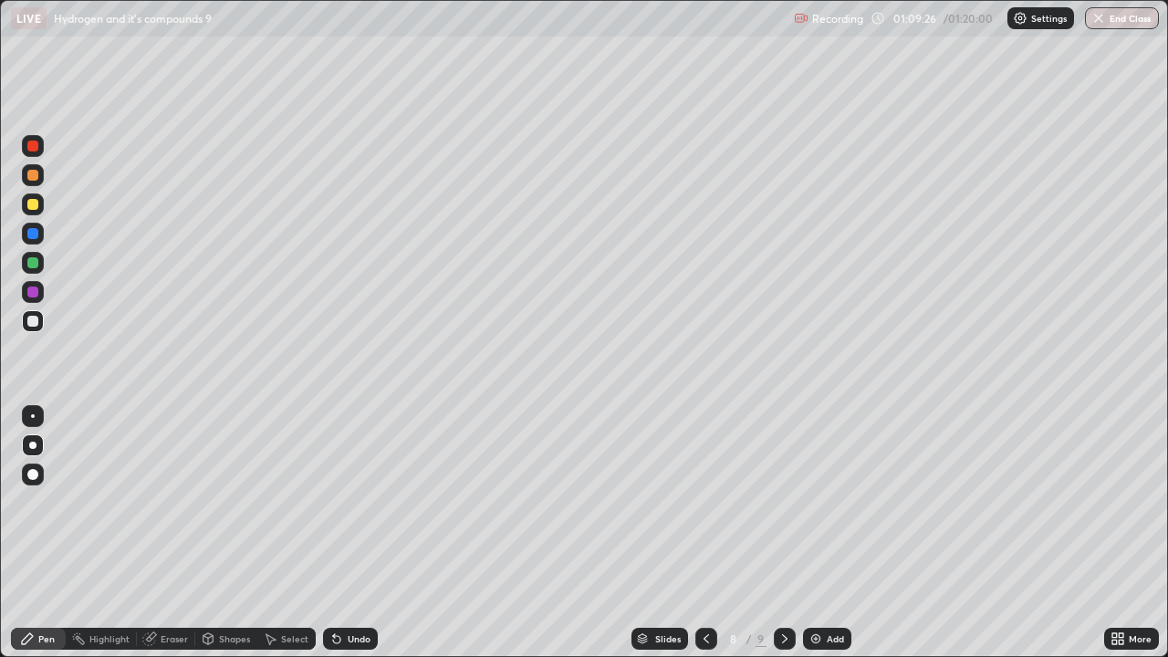
click at [783, 533] on icon at bounding box center [785, 639] width 15 height 15
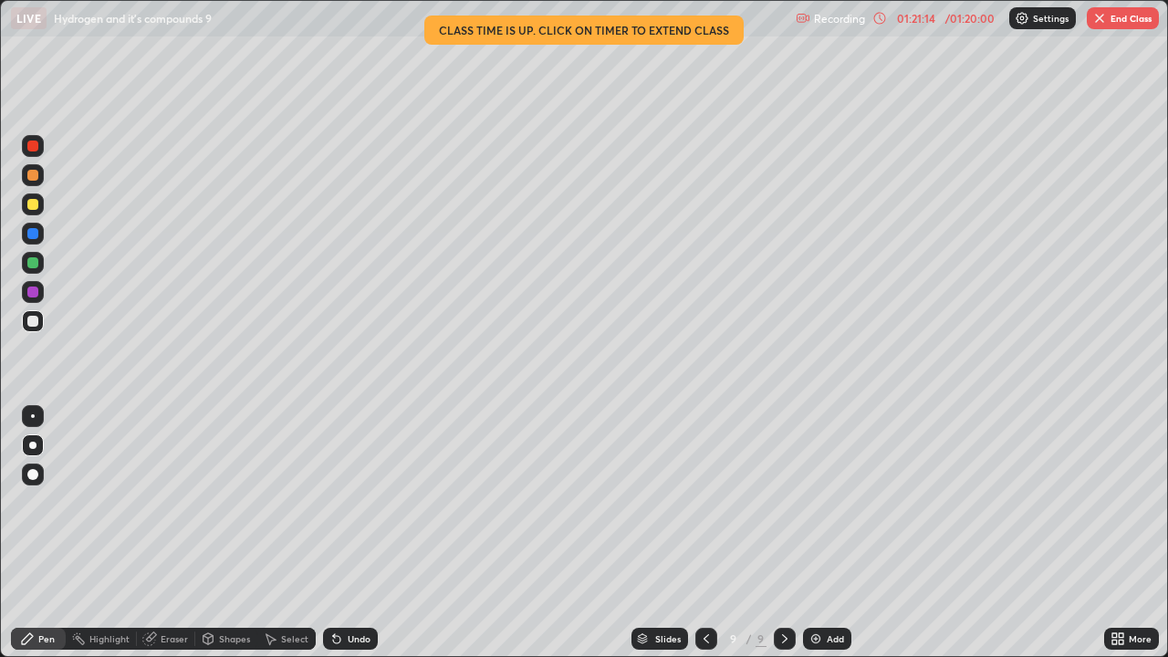
click at [1122, 23] on button "End Class" at bounding box center [1123, 18] width 72 height 22
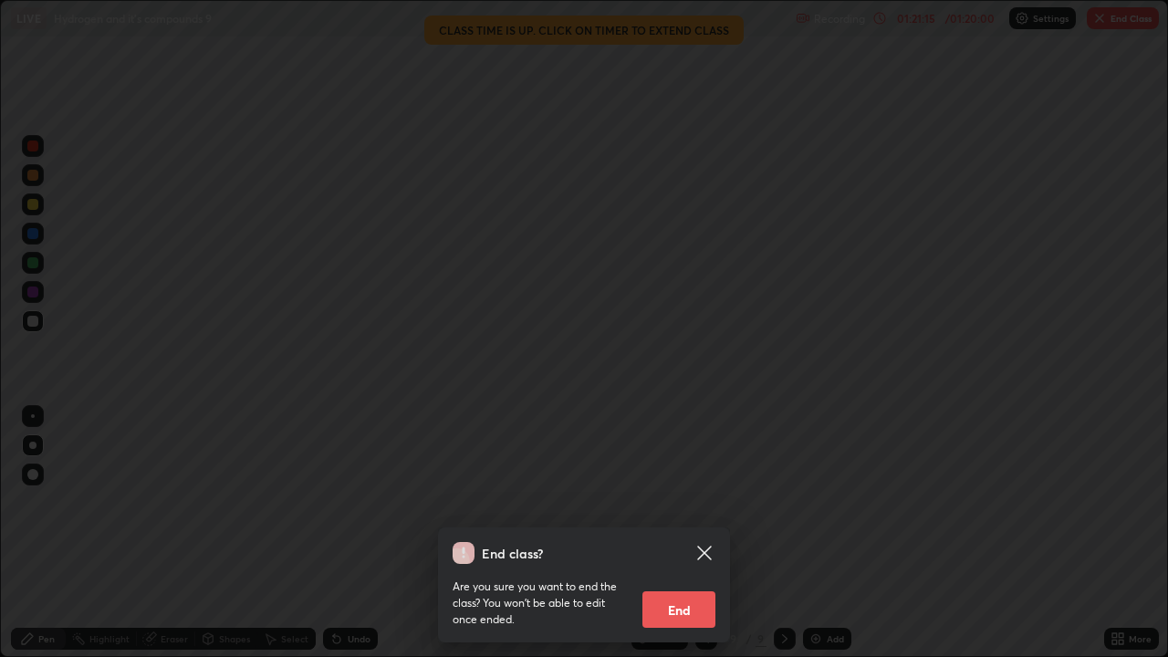
click at [683, 533] on button "End" at bounding box center [678, 609] width 73 height 37
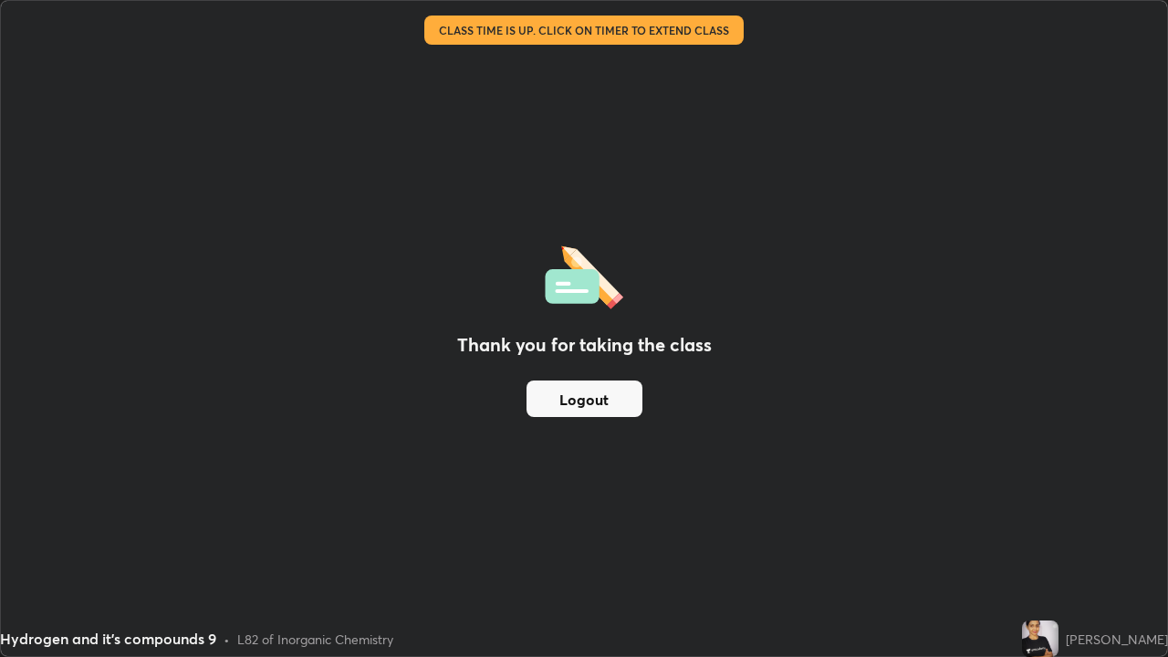
click at [595, 398] on button "Logout" at bounding box center [585, 399] width 116 height 37
click at [580, 402] on button "Logout" at bounding box center [585, 399] width 116 height 37
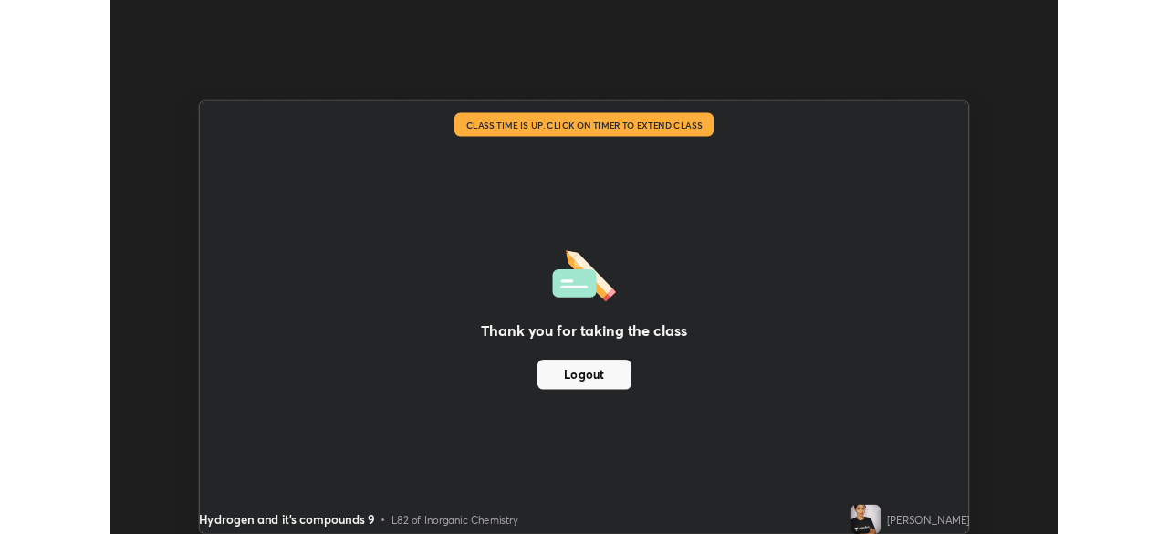
scroll to position [90727, 90093]
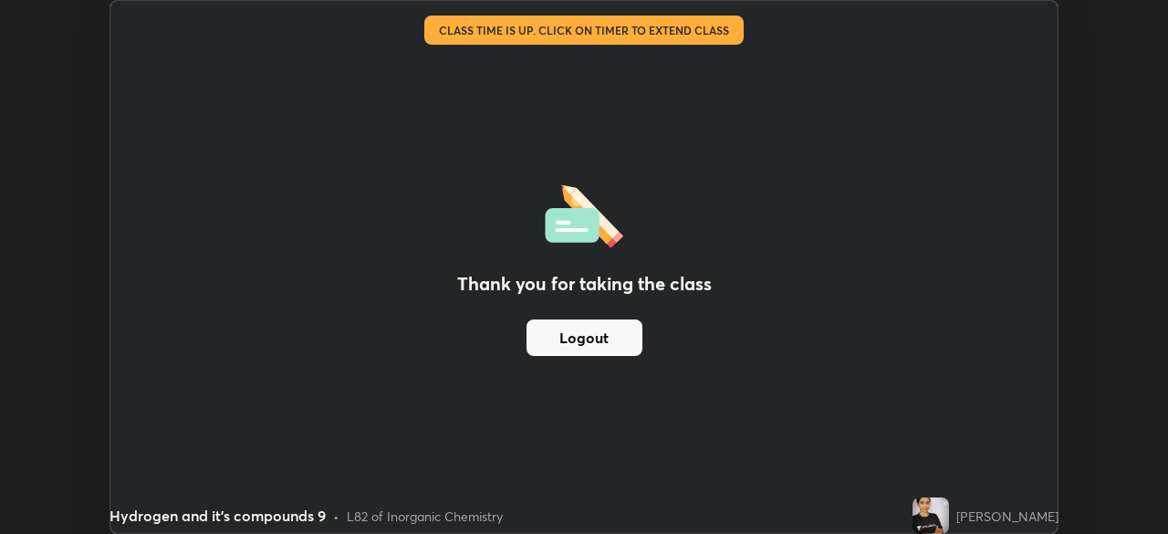
click at [1109, 288] on div "Thank you for taking the class Logout Setting up your live class Class time is …" at bounding box center [584, 267] width 1168 height 534
click at [600, 339] on button "Logout" at bounding box center [585, 337] width 116 height 37
